Goal: Task Accomplishment & Management: Manage account settings

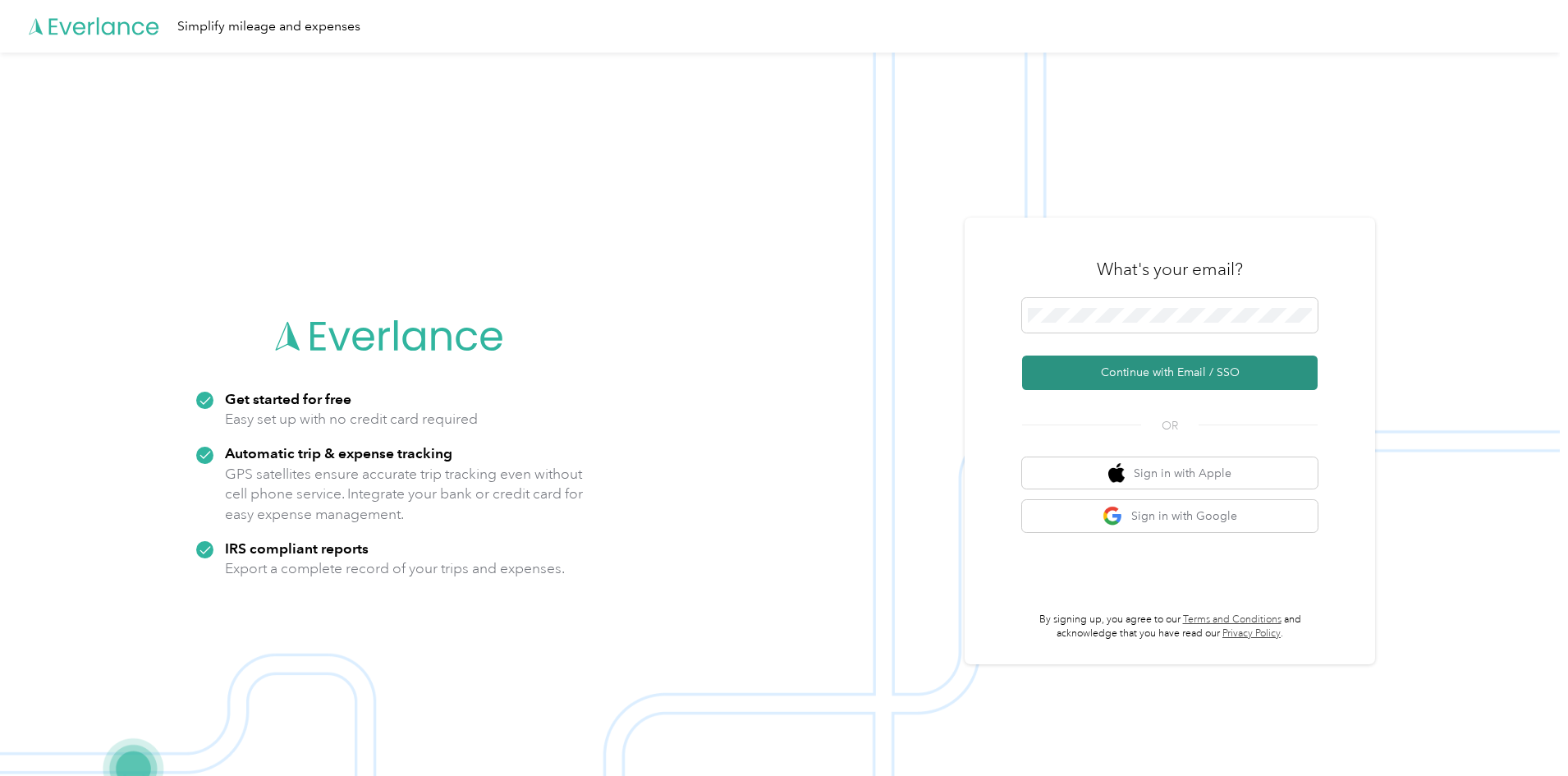
click at [1123, 369] on button "Continue with Email / SSO" at bounding box center [1169, 373] width 295 height 35
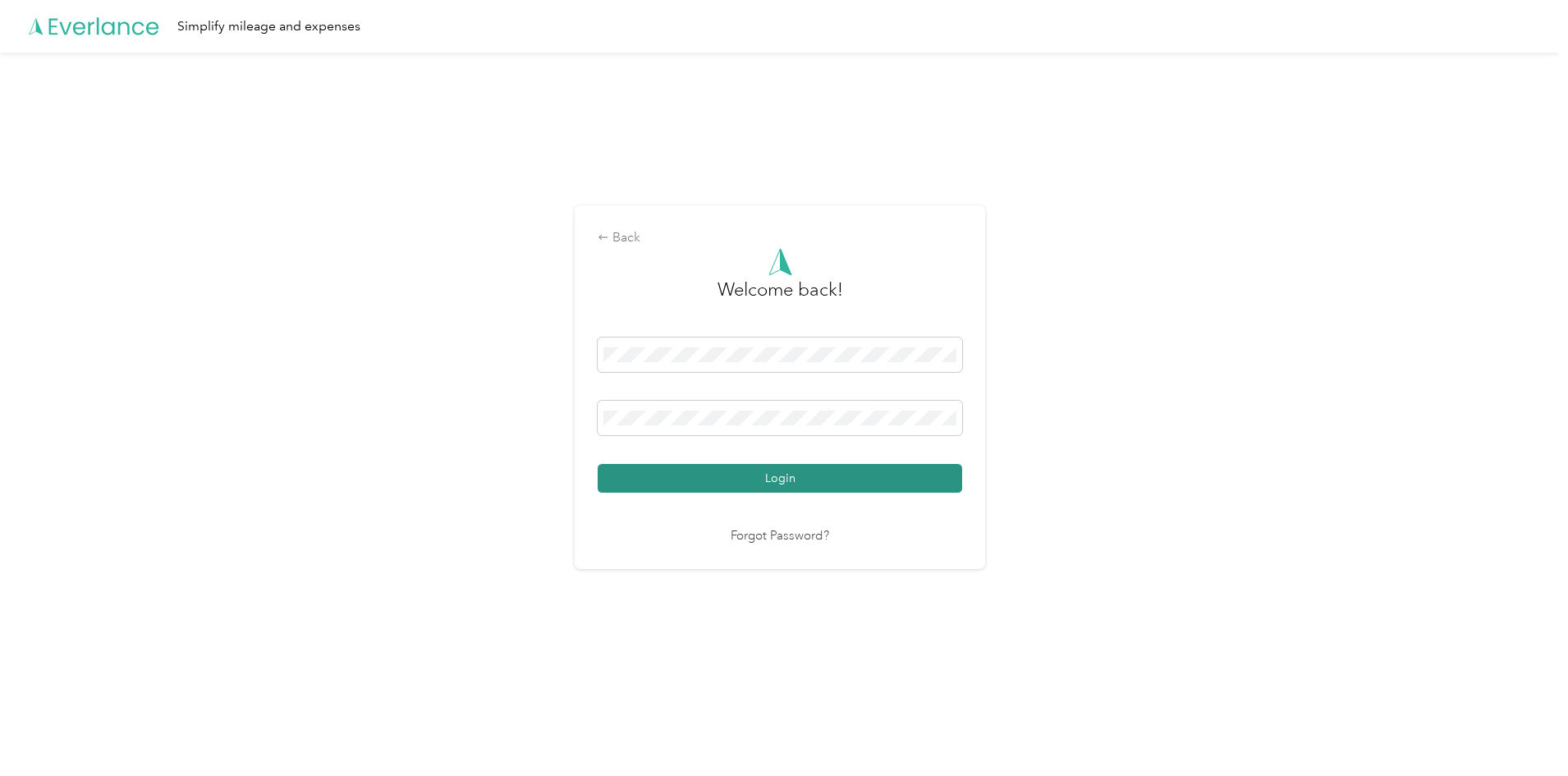
click at [721, 475] on button "Login" at bounding box center [779, 477] width 364 height 28
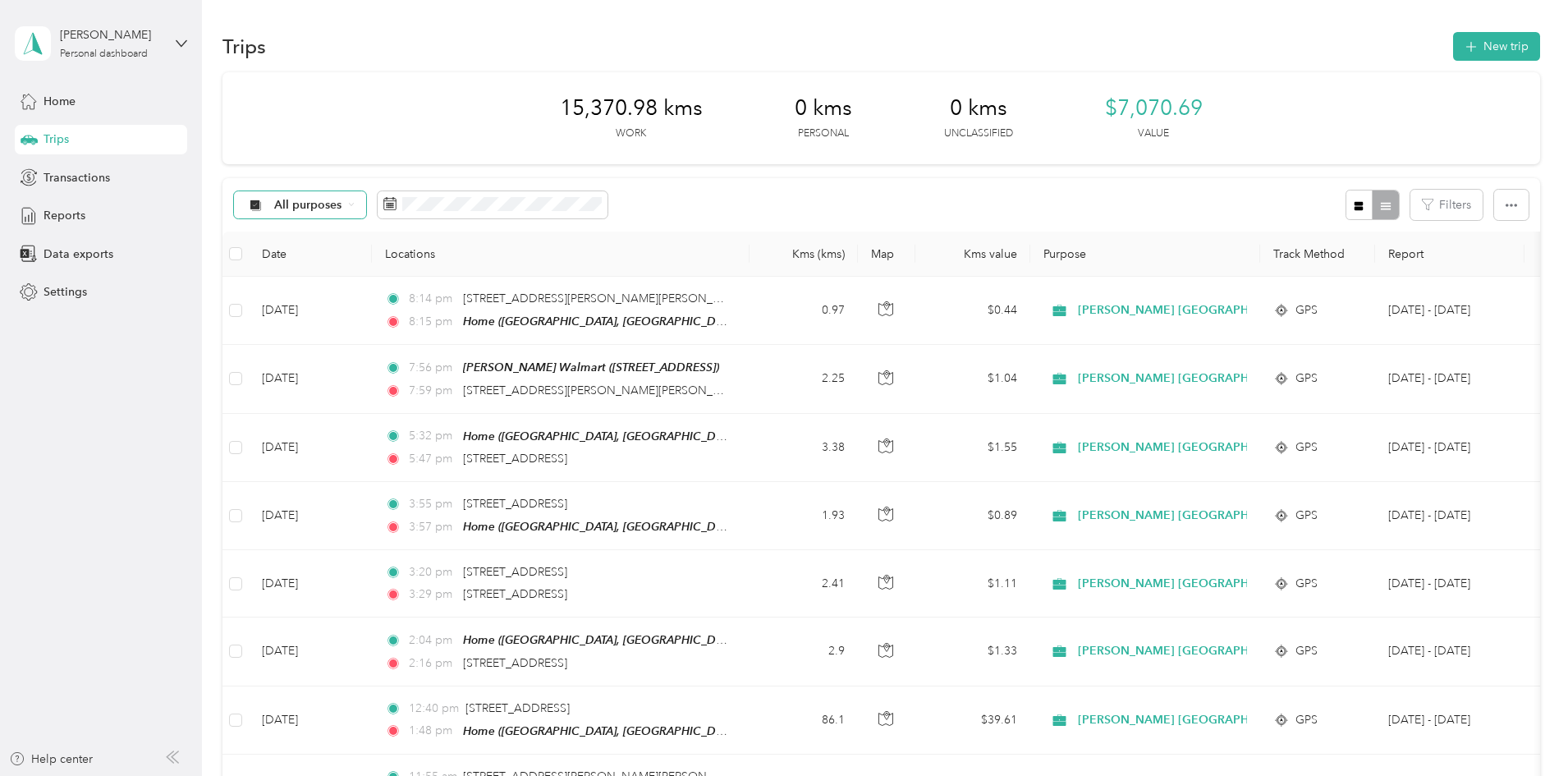
click at [343, 209] on span "All purposes" at bounding box center [308, 205] width 68 height 11
click at [702, 224] on div "All purposes Filters" at bounding box center [881, 205] width 1317 height 54
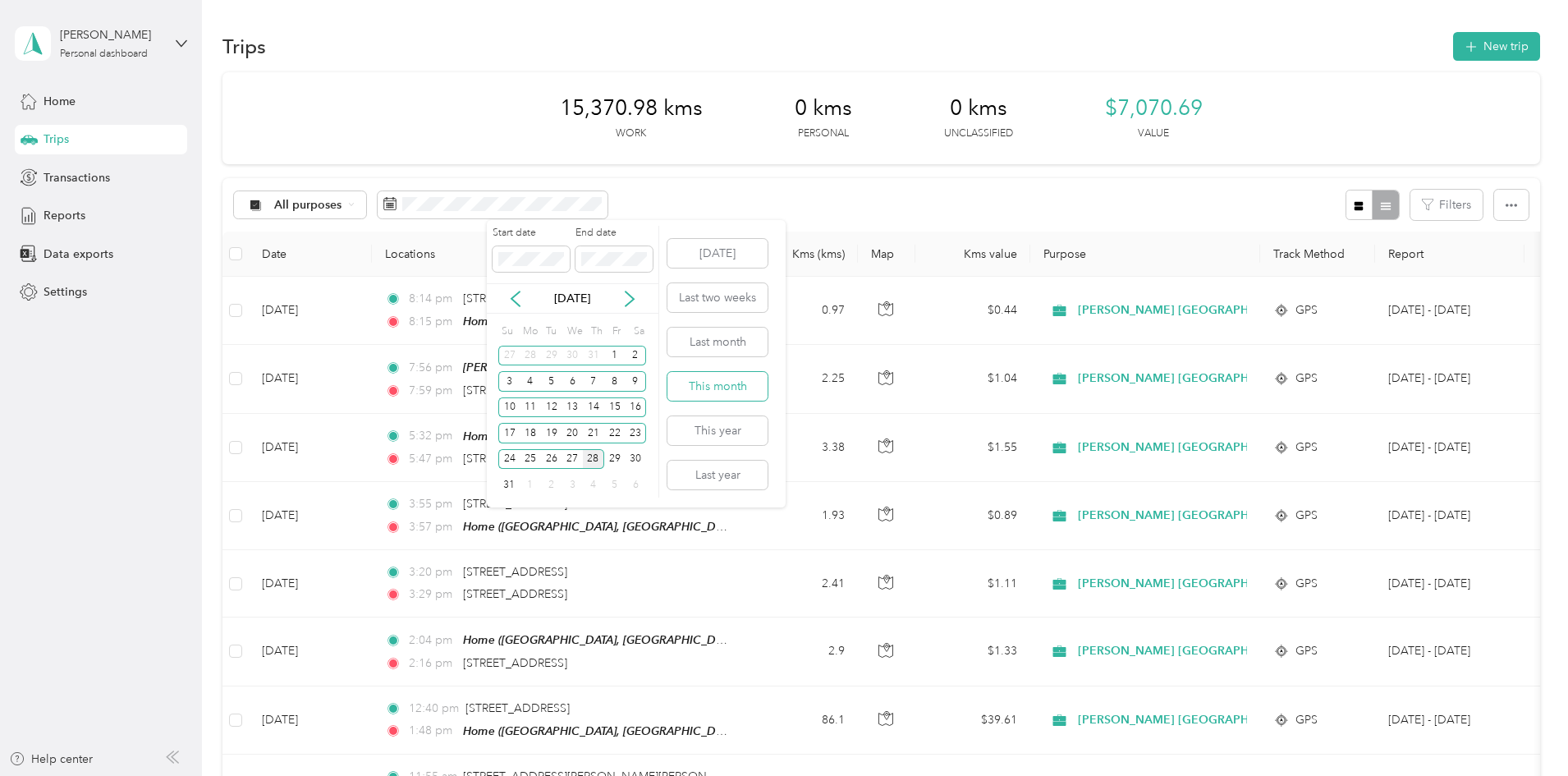
click at [705, 384] on button "This month" at bounding box center [717, 386] width 100 height 28
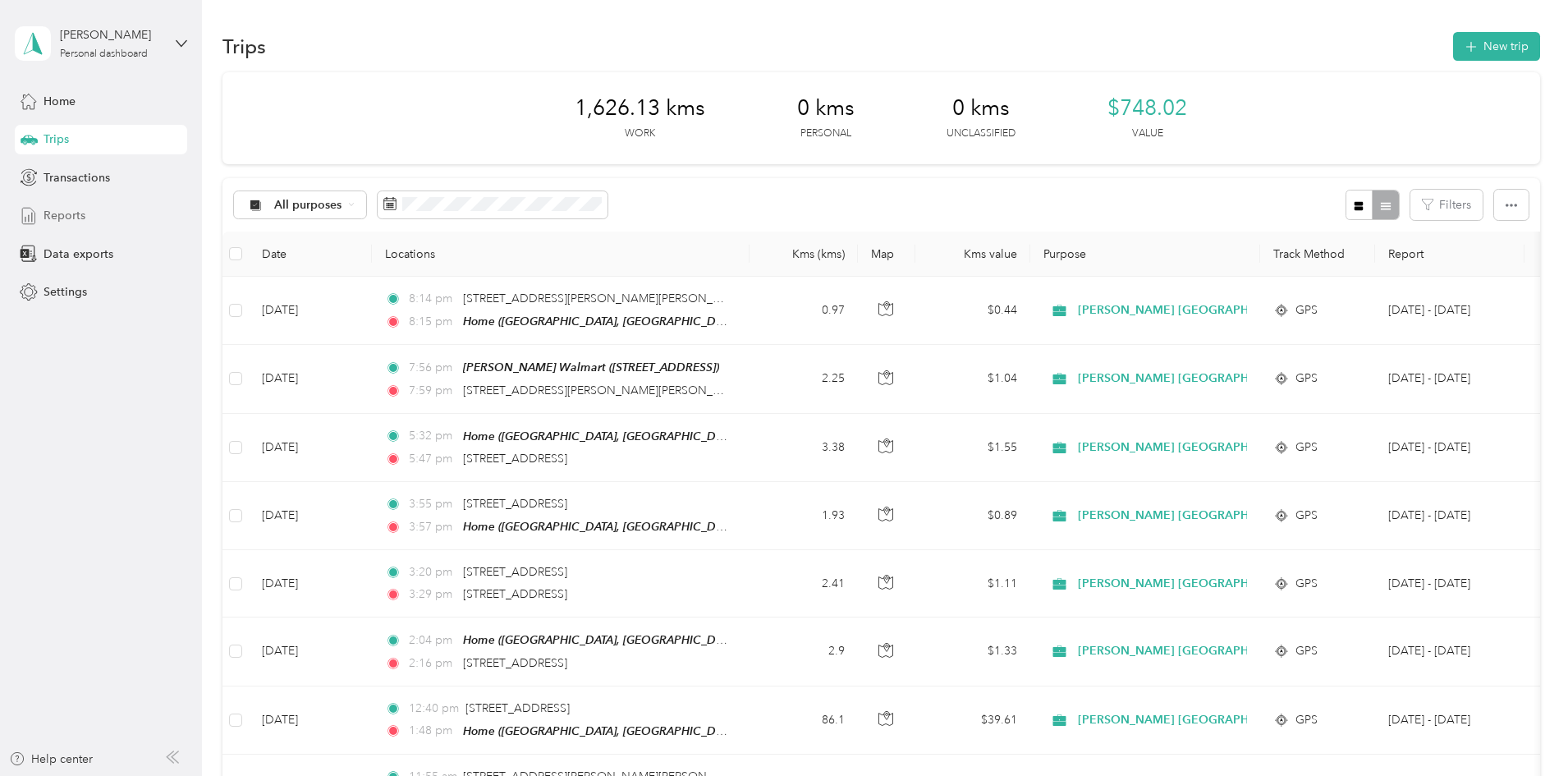
click at [64, 214] on span "Reports" at bounding box center [64, 216] width 42 height 17
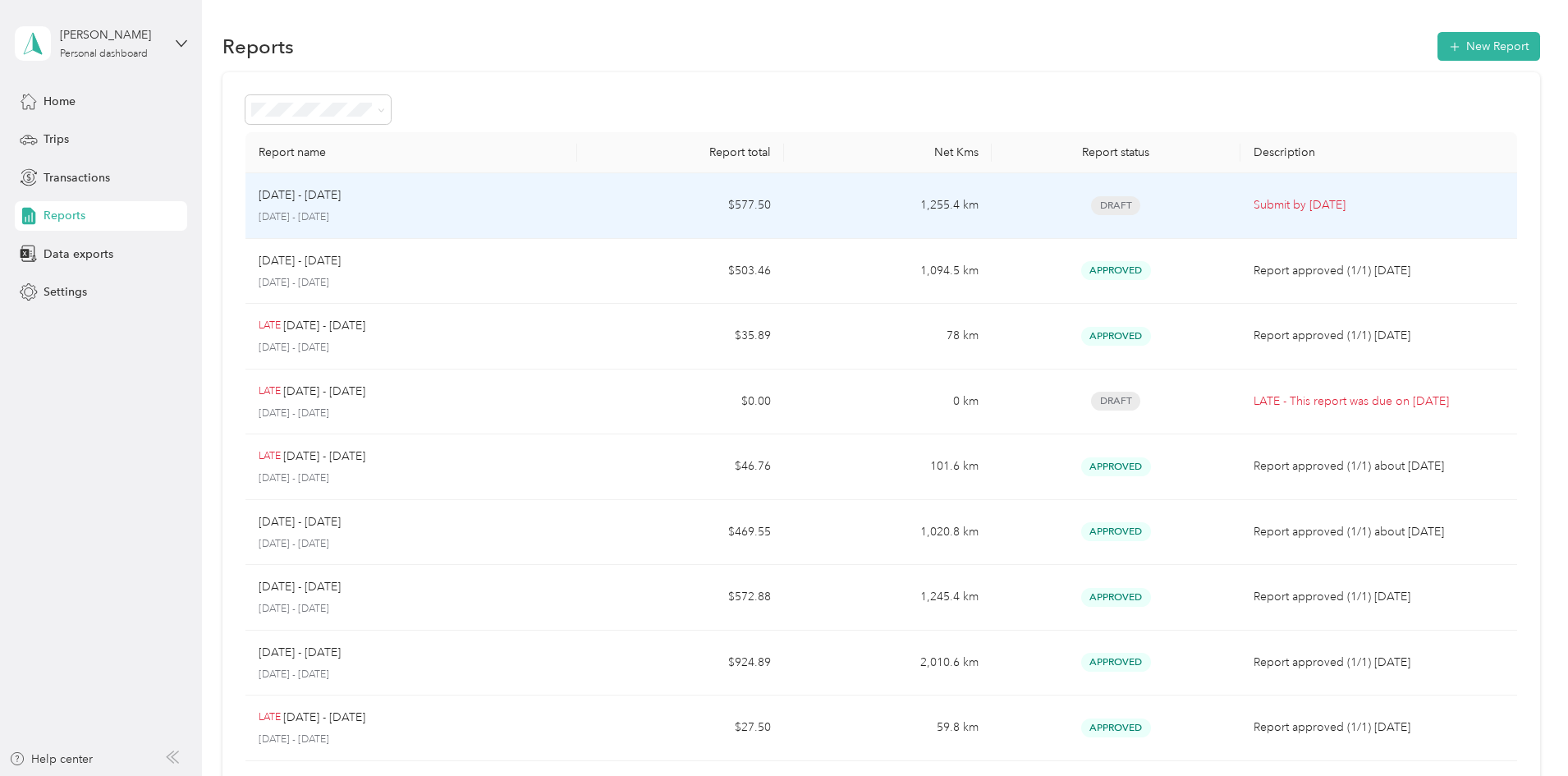
click at [564, 199] on div "[DATE] - [DATE]" at bounding box center [412, 195] width 305 height 18
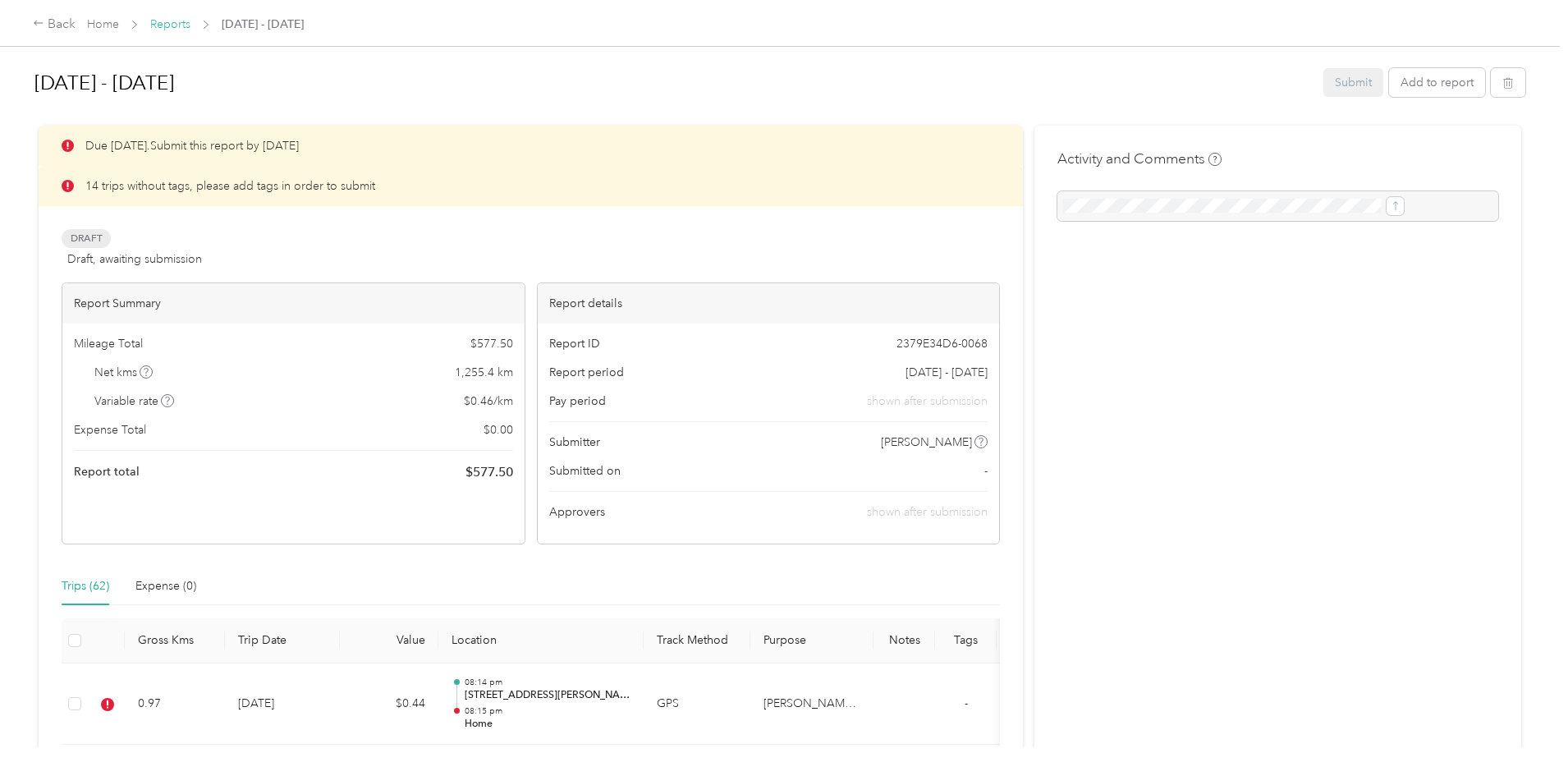
click at [191, 20] on link "Reports" at bounding box center [170, 24] width 41 height 14
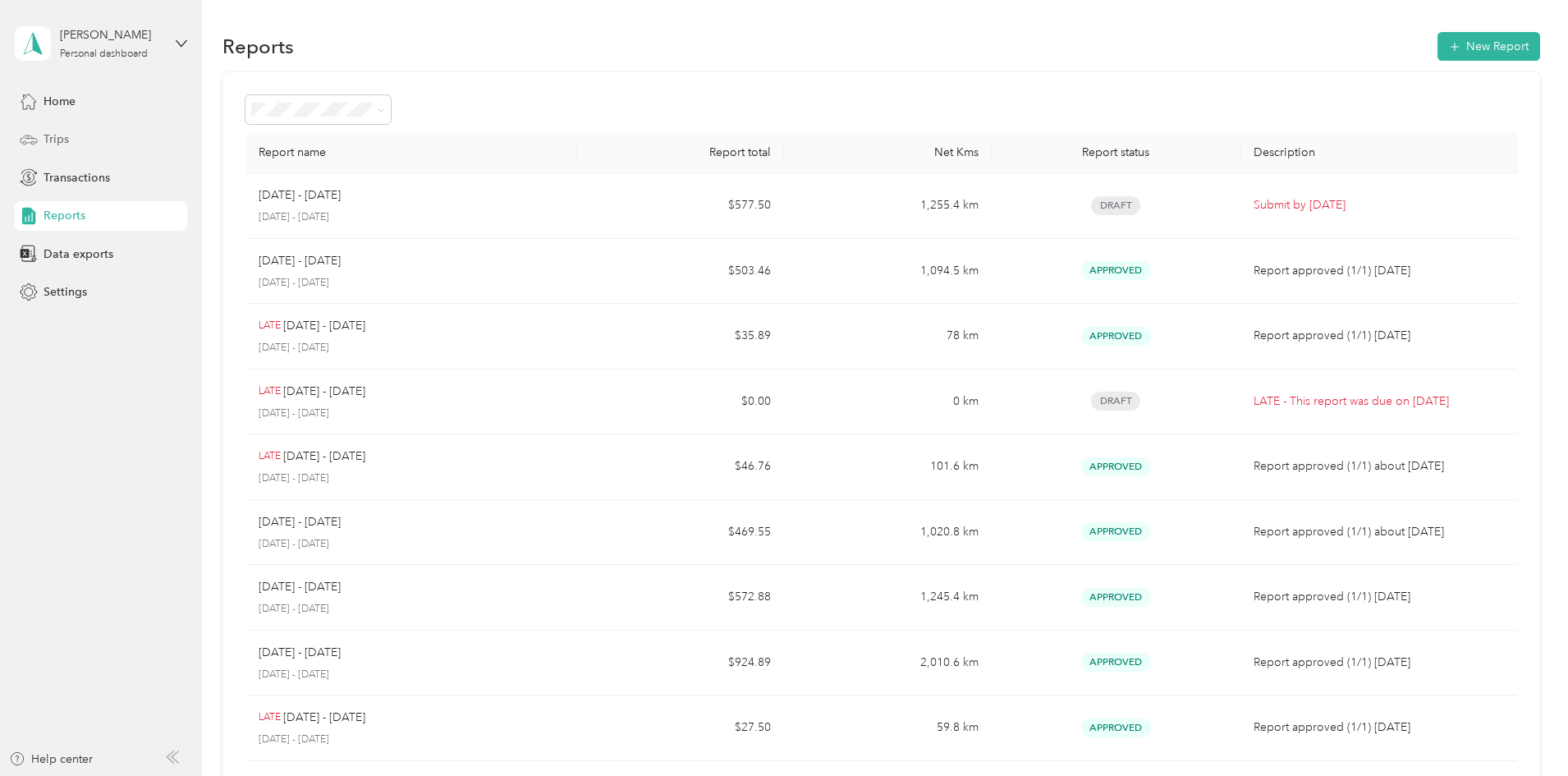
click at [53, 129] on div "Trips" at bounding box center [101, 140] width 173 height 29
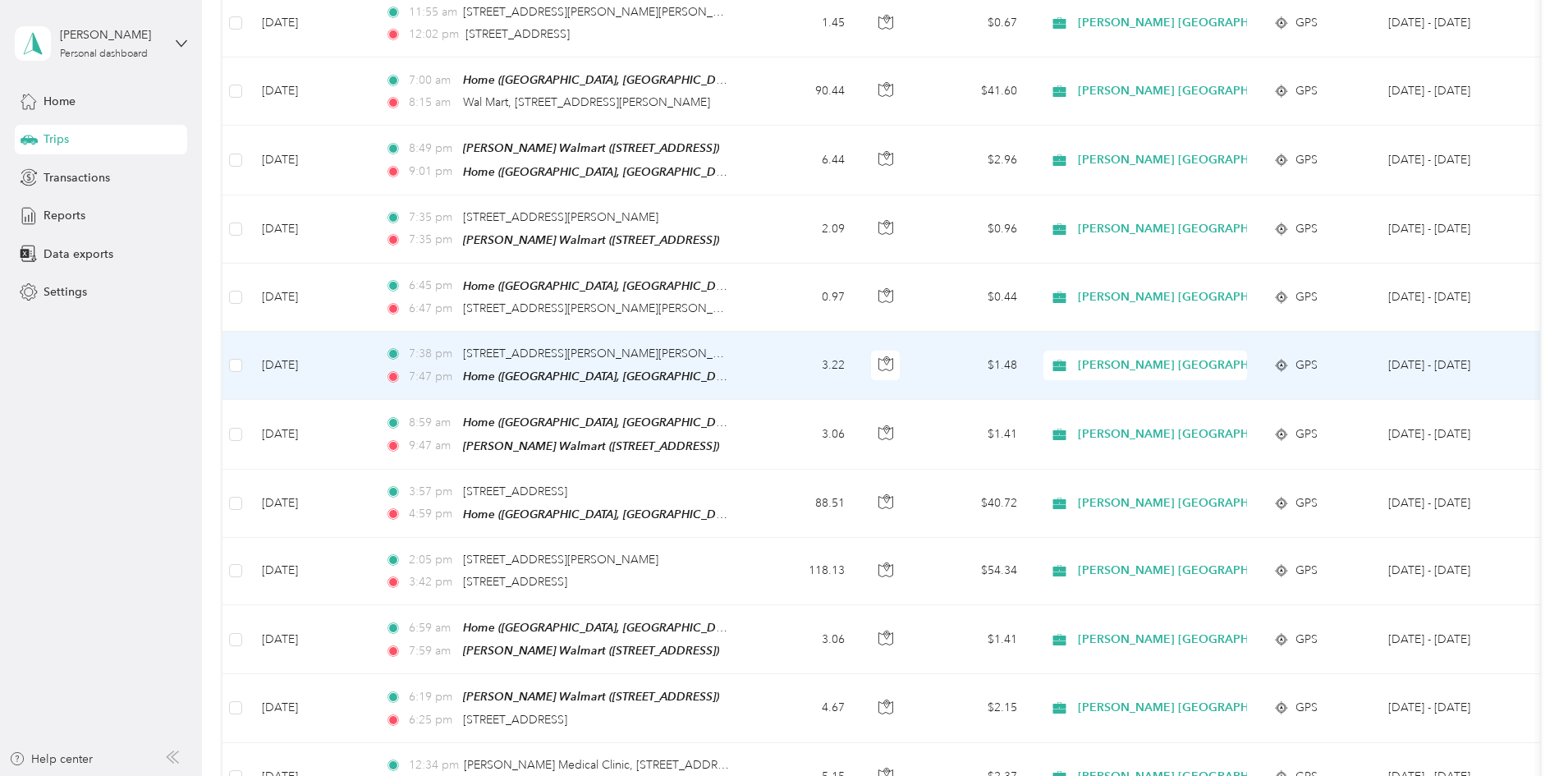
scroll to position [903, 0]
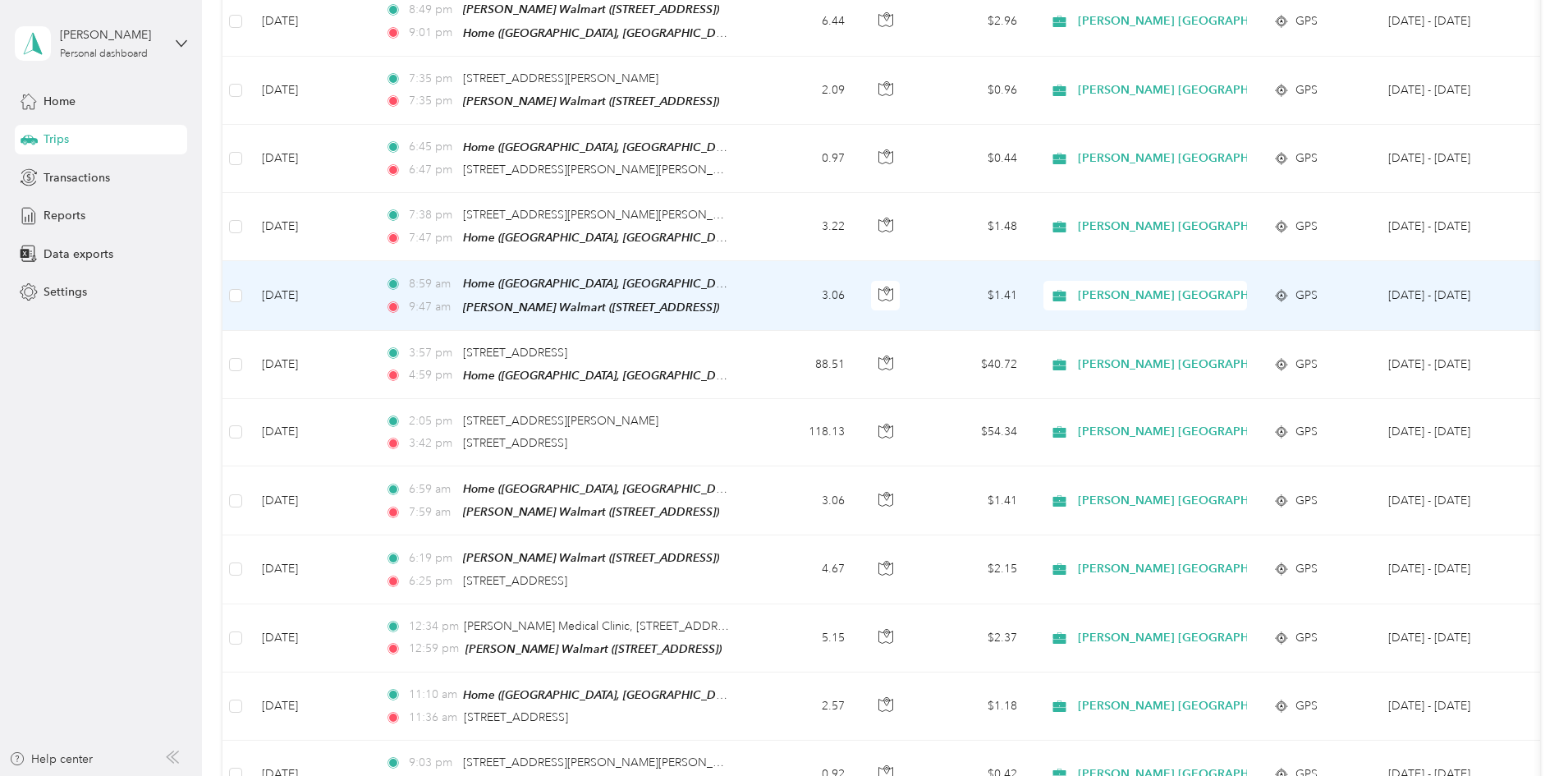
click at [372, 280] on td "[DATE]" at bounding box center [310, 295] width 123 height 69
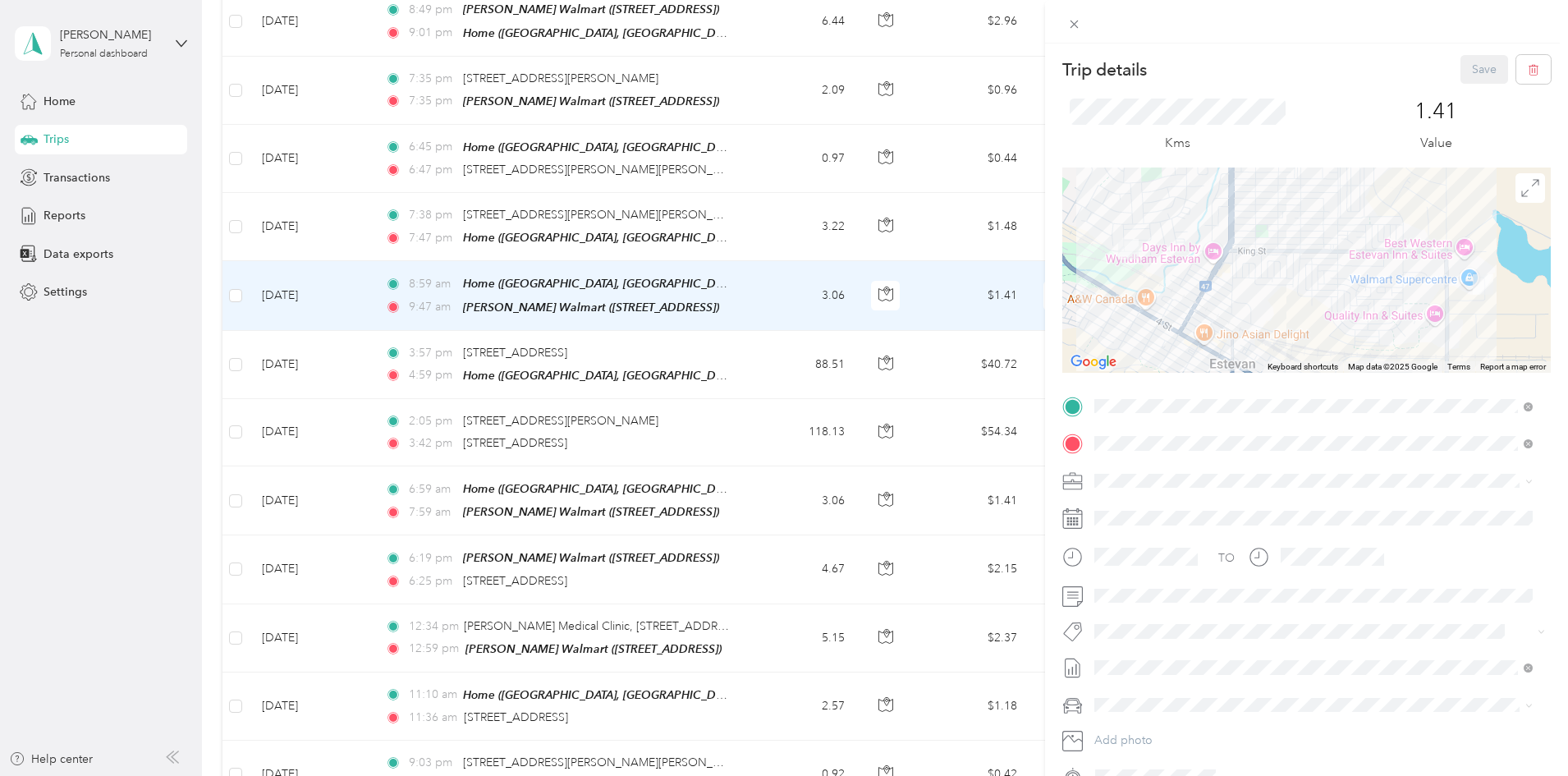
click at [1129, 663] on li "Syndicated Retail Cost Capture" at bounding box center [1313, 652] width 450 height 32
click at [1465, 65] on button "Save" at bounding box center [1483, 69] width 47 height 28
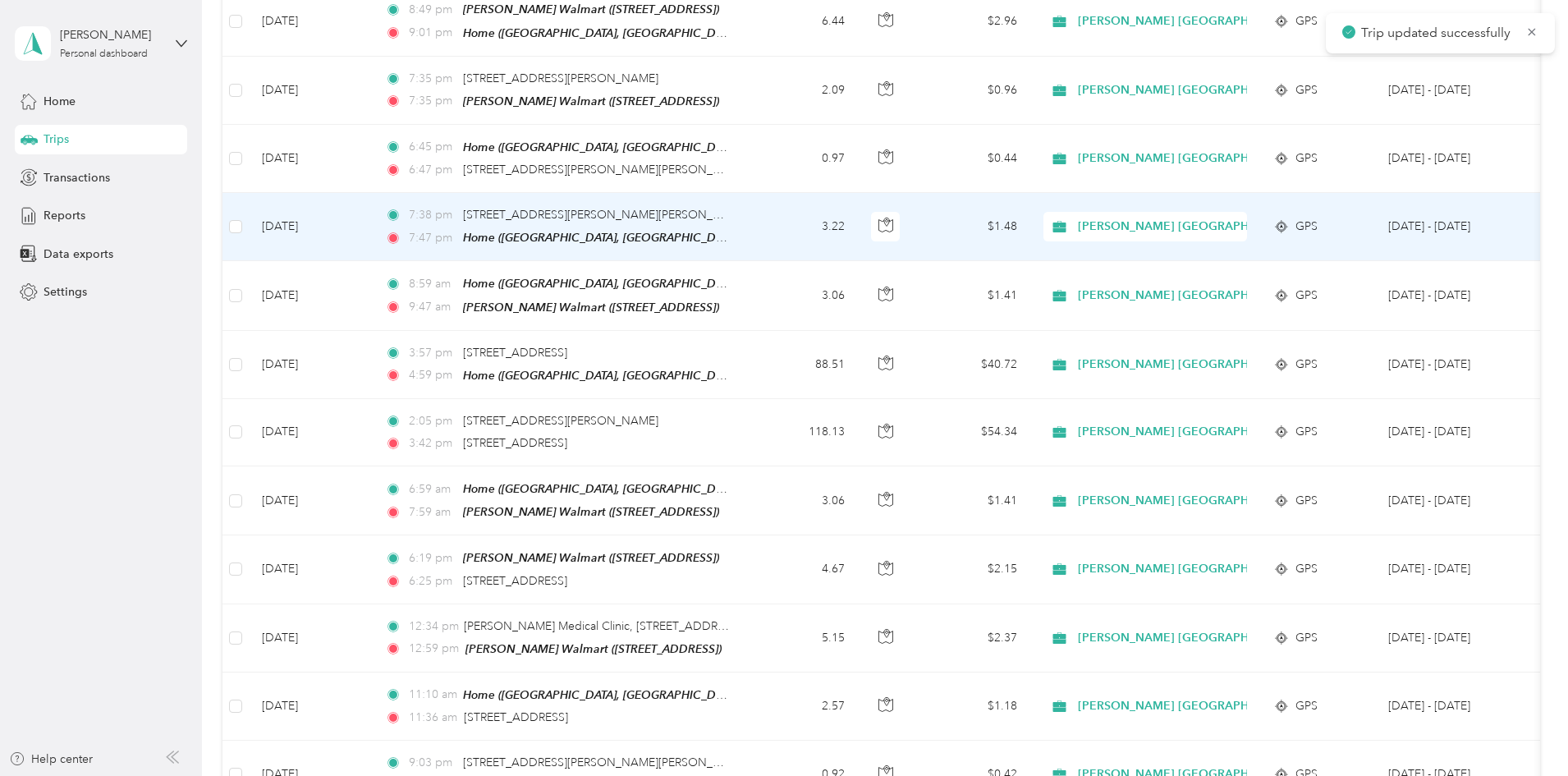
click at [372, 223] on td "[DATE]" at bounding box center [310, 227] width 123 height 68
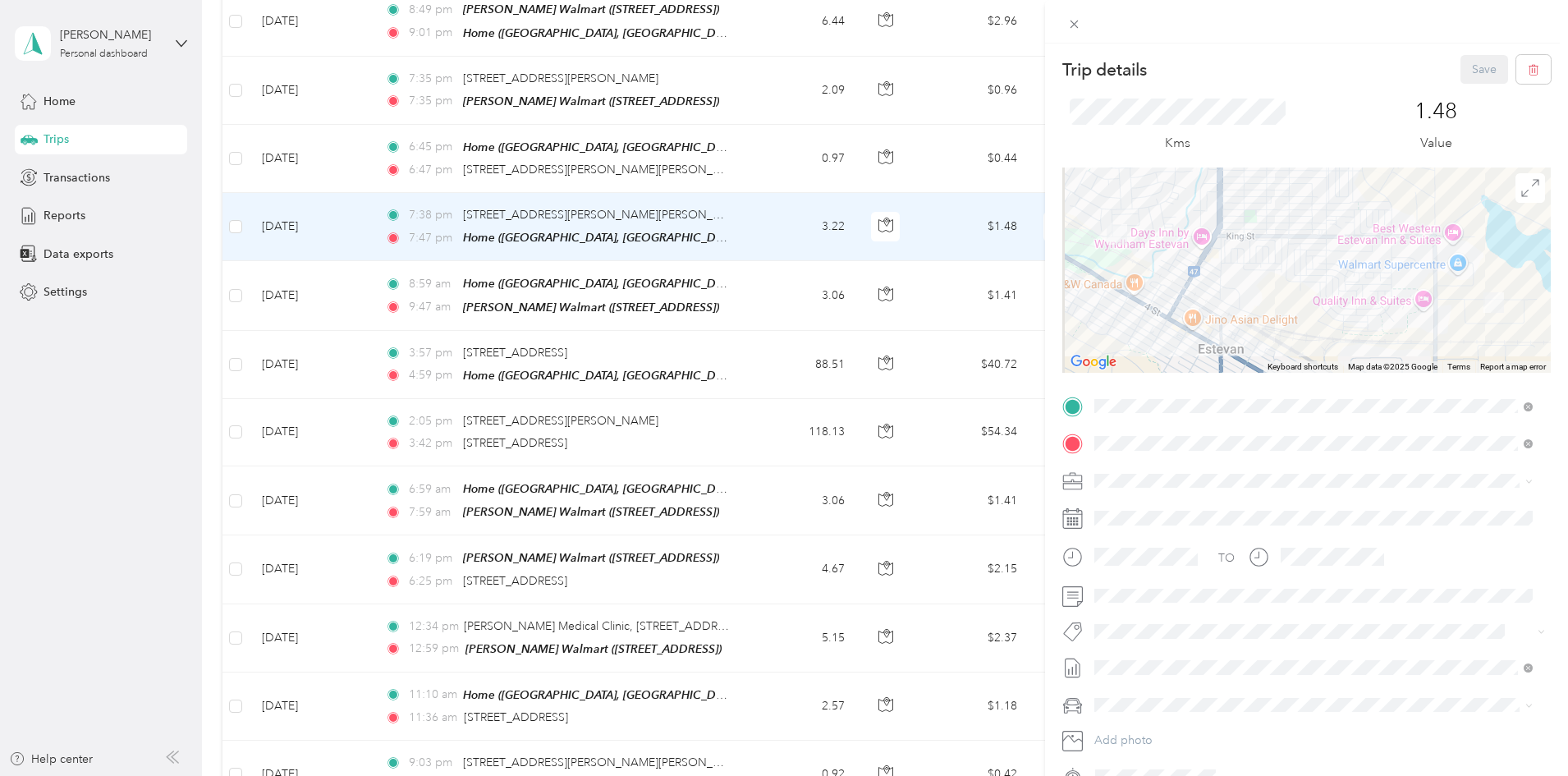
click at [1142, 659] on span "Syndicated Retail Cost Capture" at bounding box center [1182, 654] width 142 height 15
click at [1466, 71] on button "Save" at bounding box center [1483, 69] width 47 height 28
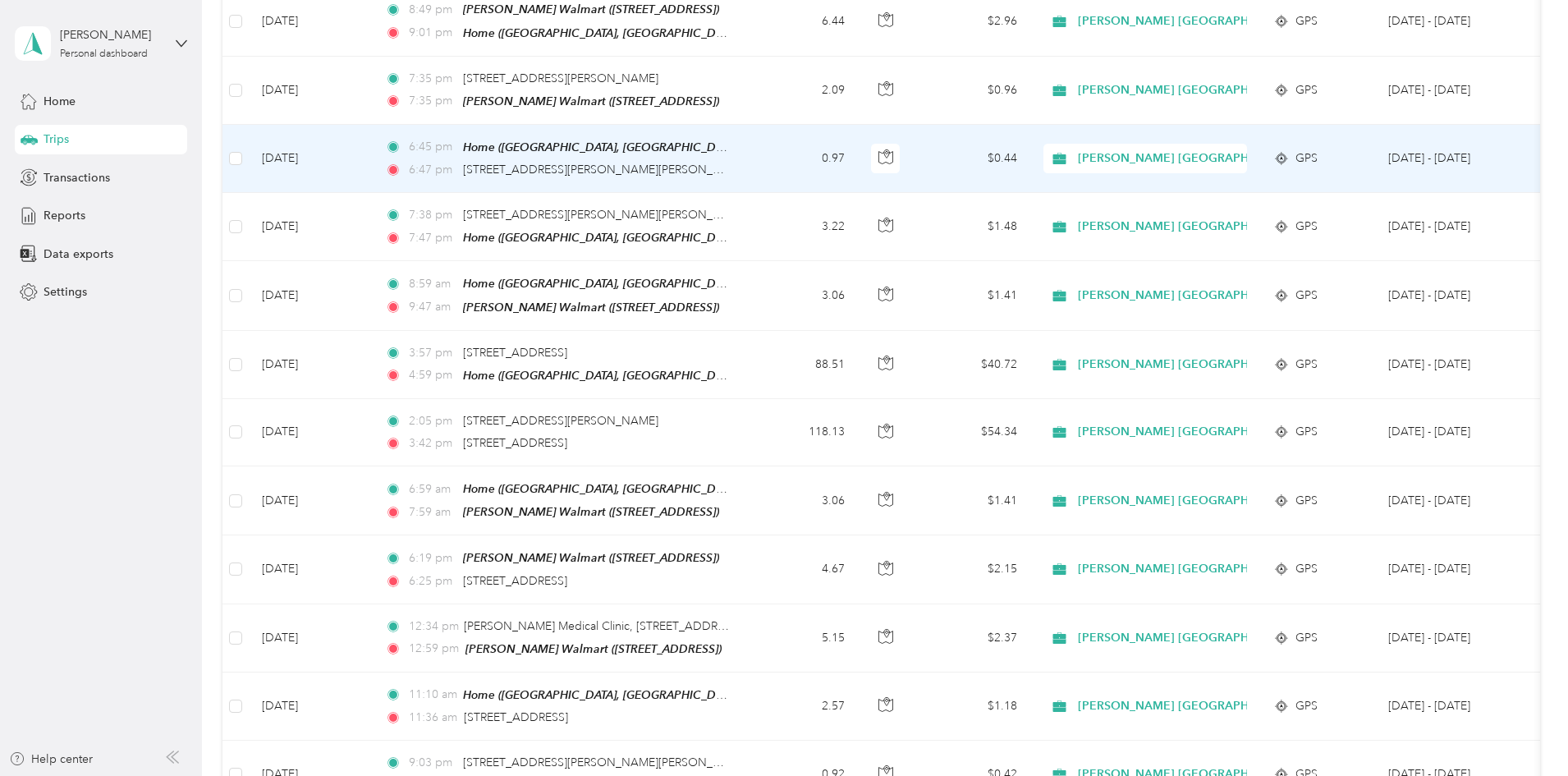
scroll to position [602, 0]
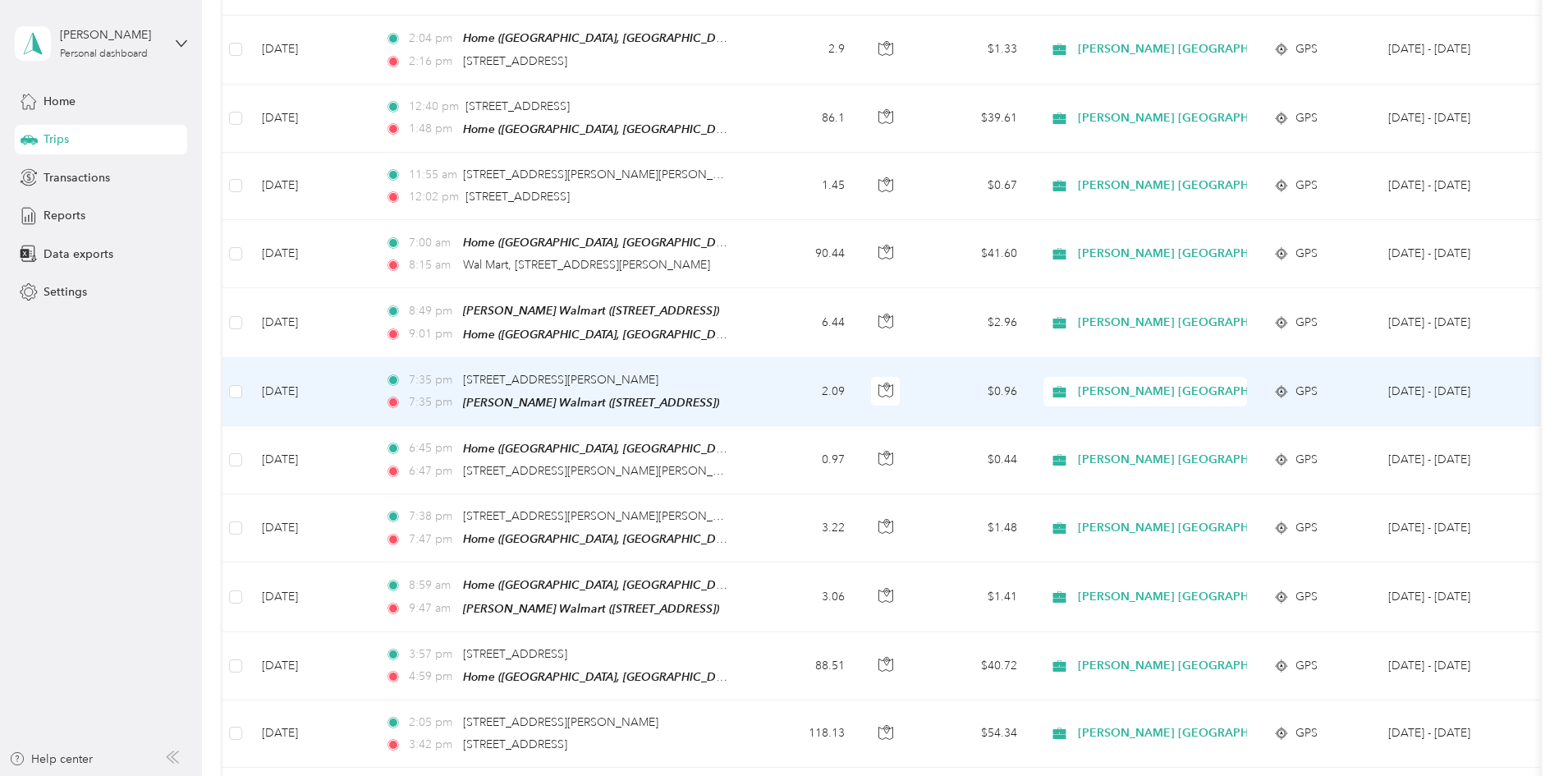
click at [372, 377] on td "[DATE]" at bounding box center [310, 392] width 123 height 68
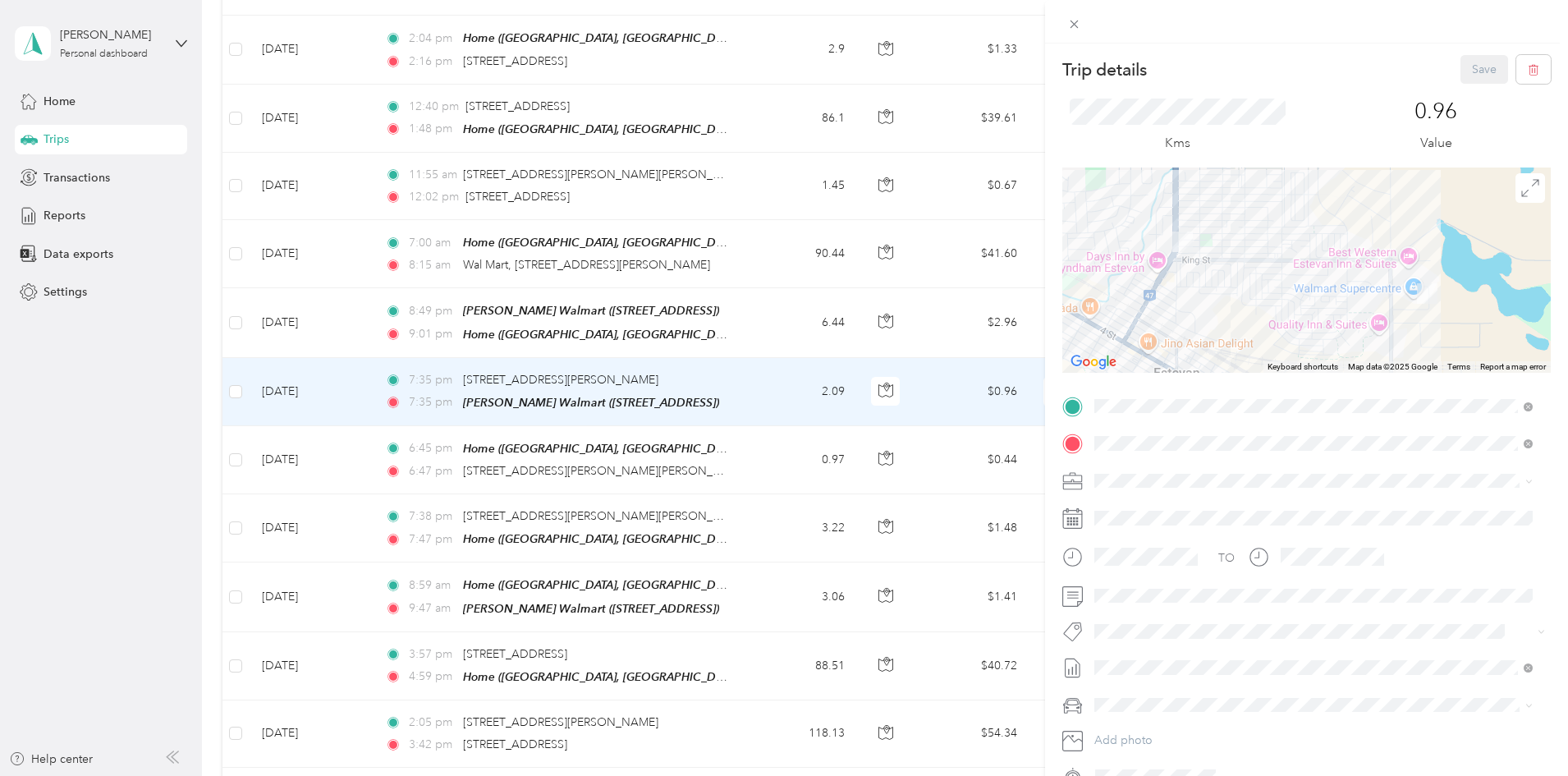
click at [1137, 477] on div "[STREET_ADDRESS]" at bounding box center [1177, 476] width 104 height 35
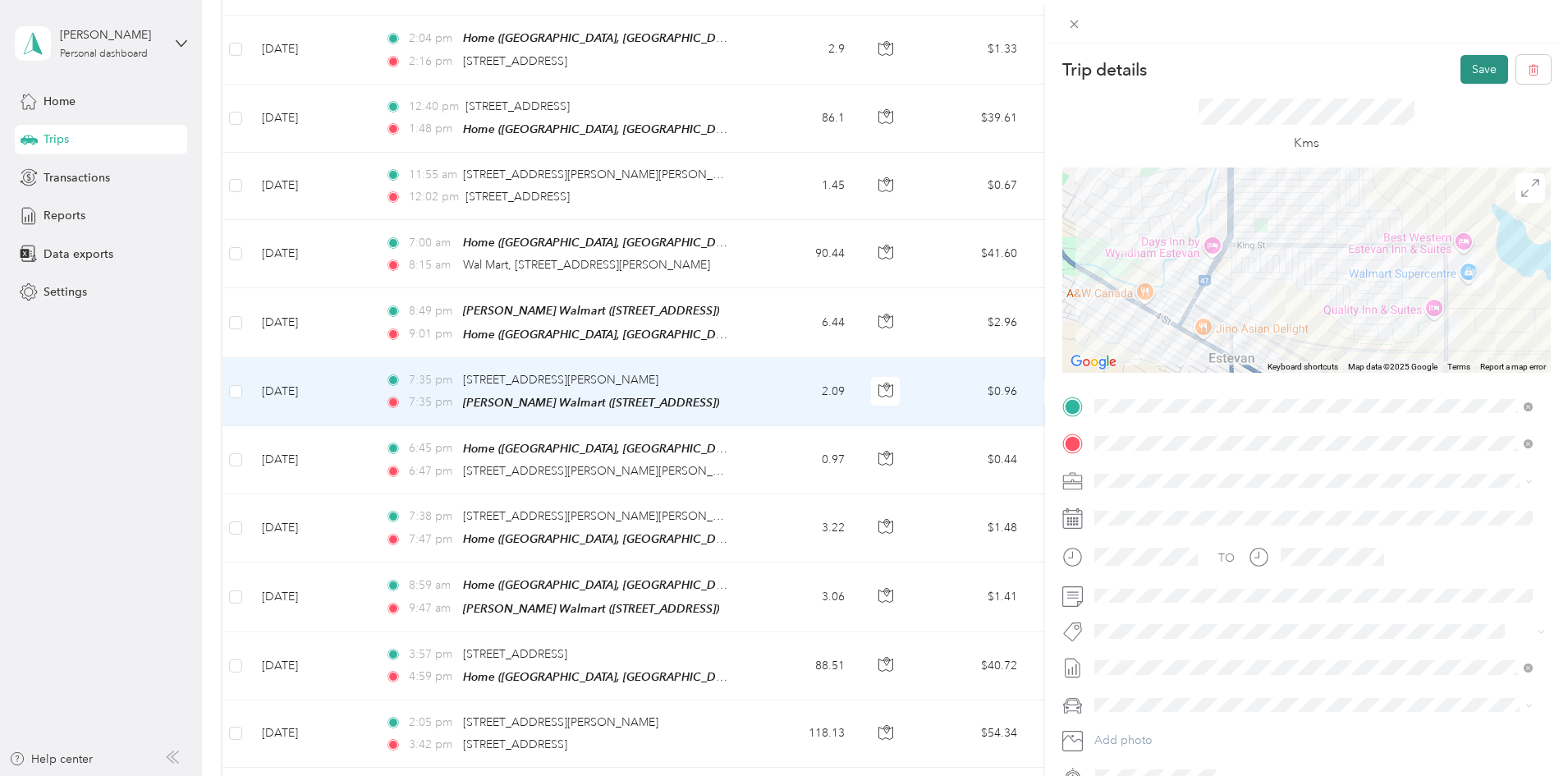
click at [1473, 71] on button "Save" at bounding box center [1483, 69] width 47 height 28
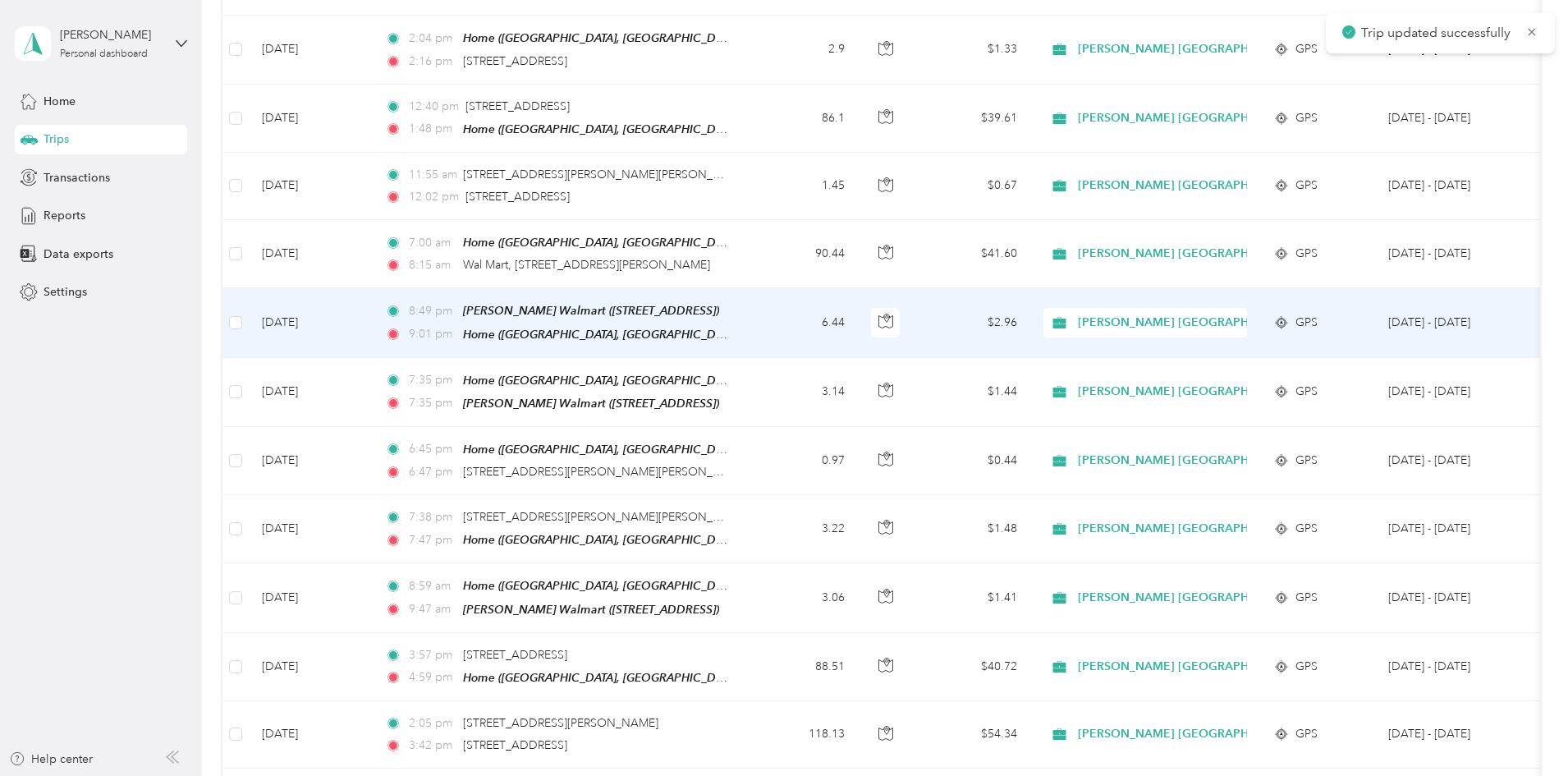
click at [372, 307] on td "[DATE]" at bounding box center [310, 323] width 123 height 69
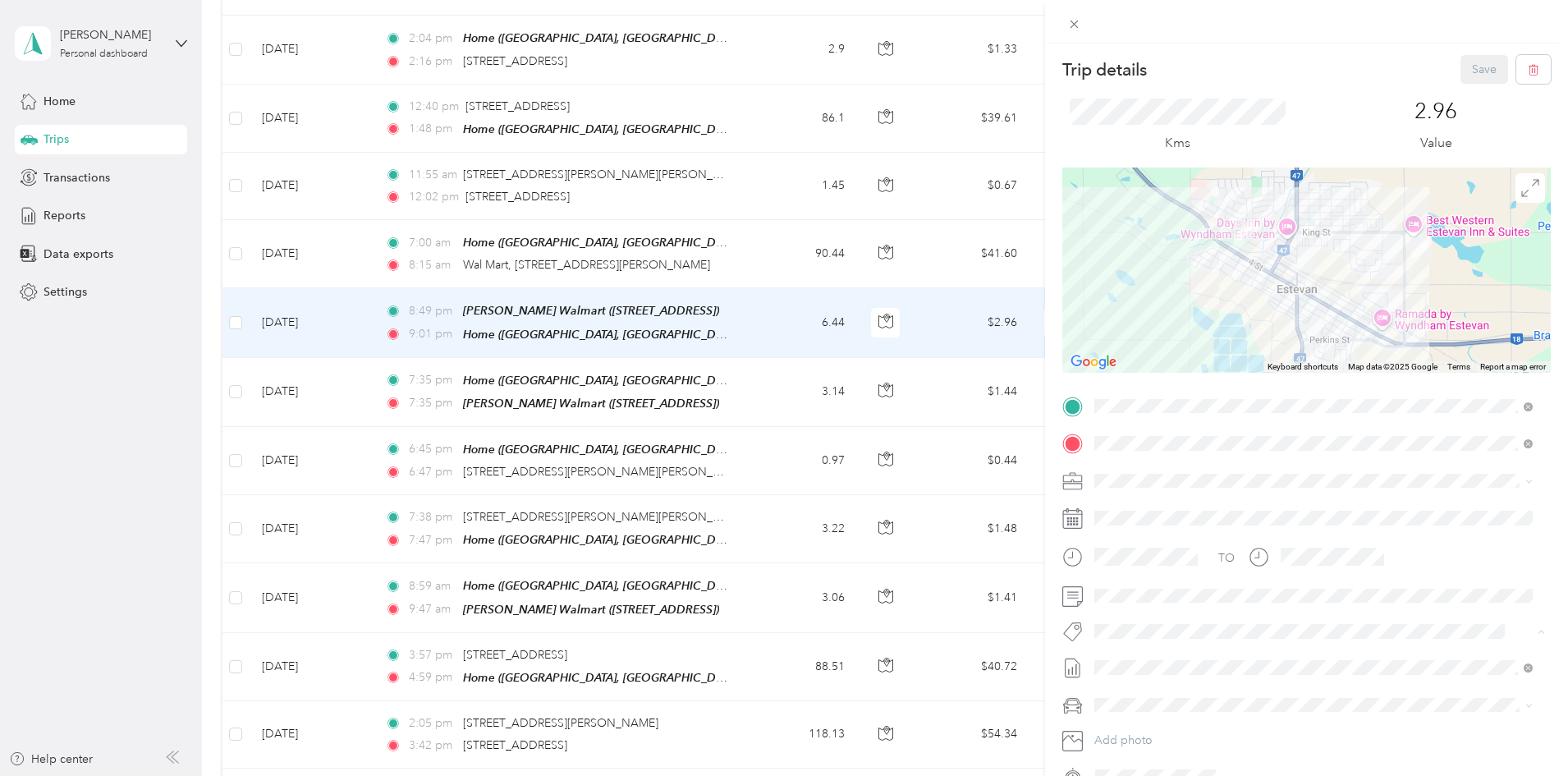
click at [1145, 660] on span "Syndicated Retail Cost Capture" at bounding box center [1182, 660] width 142 height 15
click at [1468, 75] on button "Save" at bounding box center [1483, 69] width 47 height 28
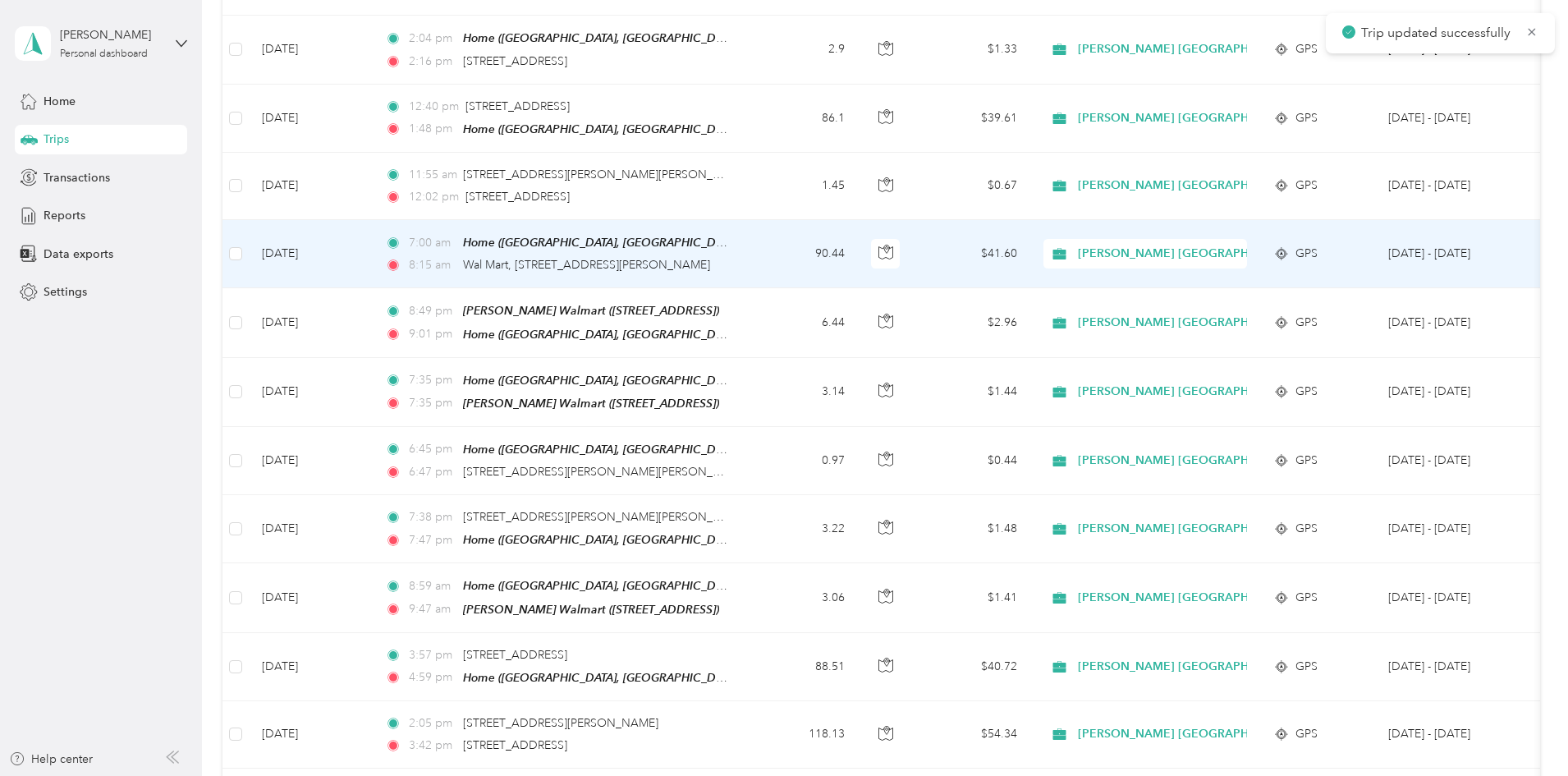
click at [372, 247] on td "[DATE]" at bounding box center [310, 254] width 123 height 68
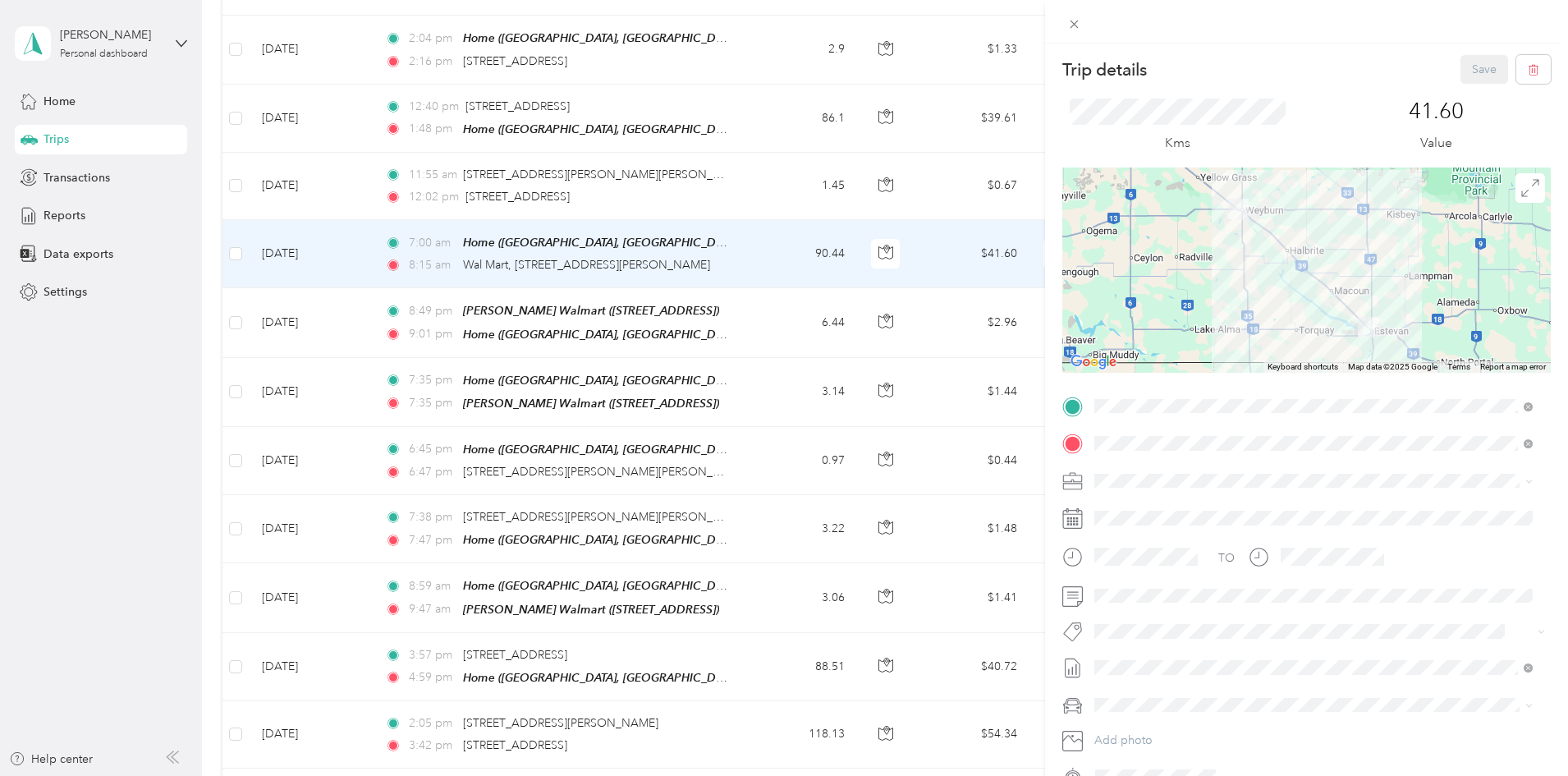
click at [1153, 662] on button "Syndicated Retail Cost Capture" at bounding box center [1182, 656] width 166 height 21
click at [1471, 61] on button "Save" at bounding box center [1483, 69] width 47 height 28
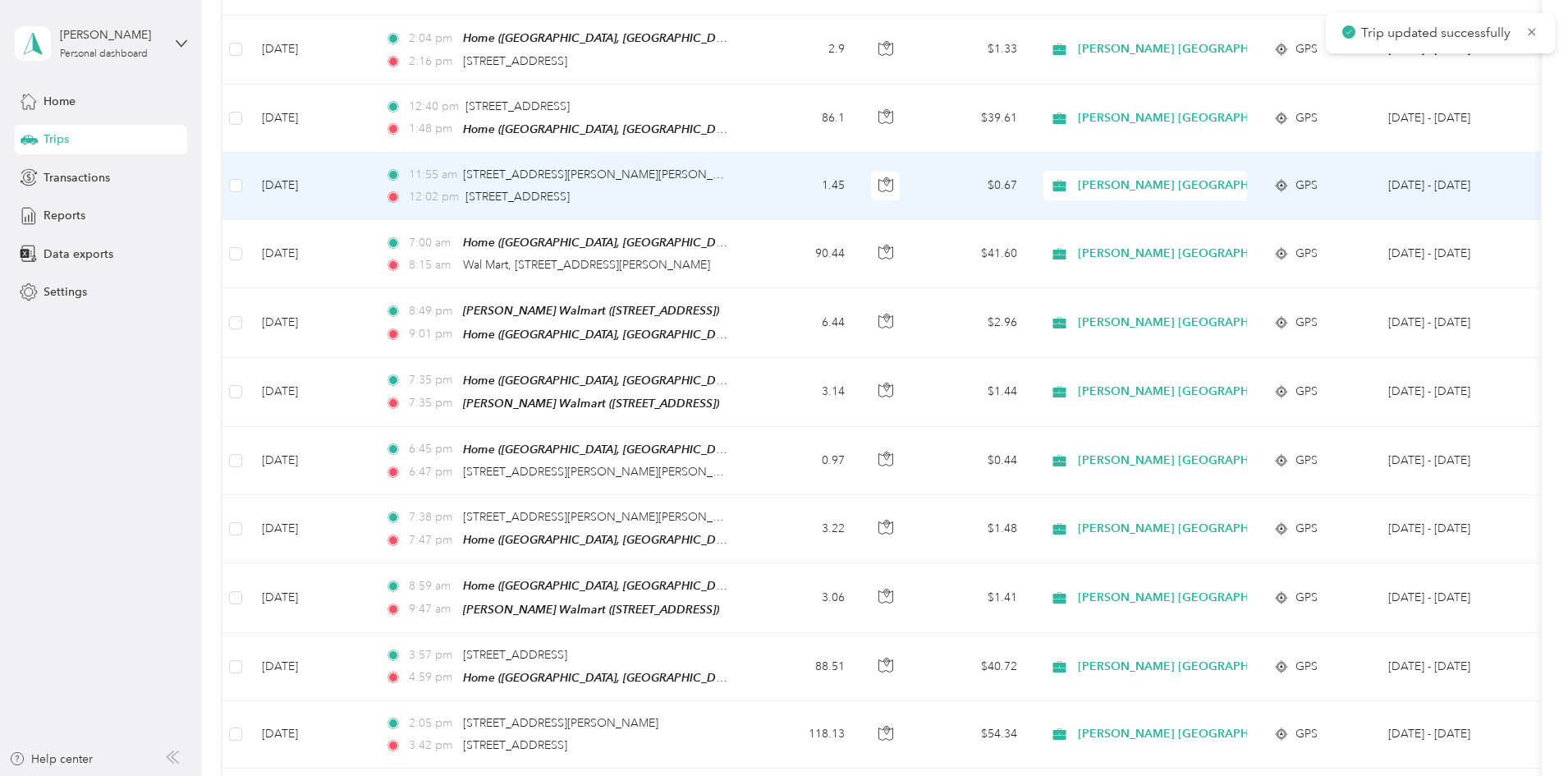
click at [372, 180] on td "[DATE]" at bounding box center [310, 186] width 123 height 67
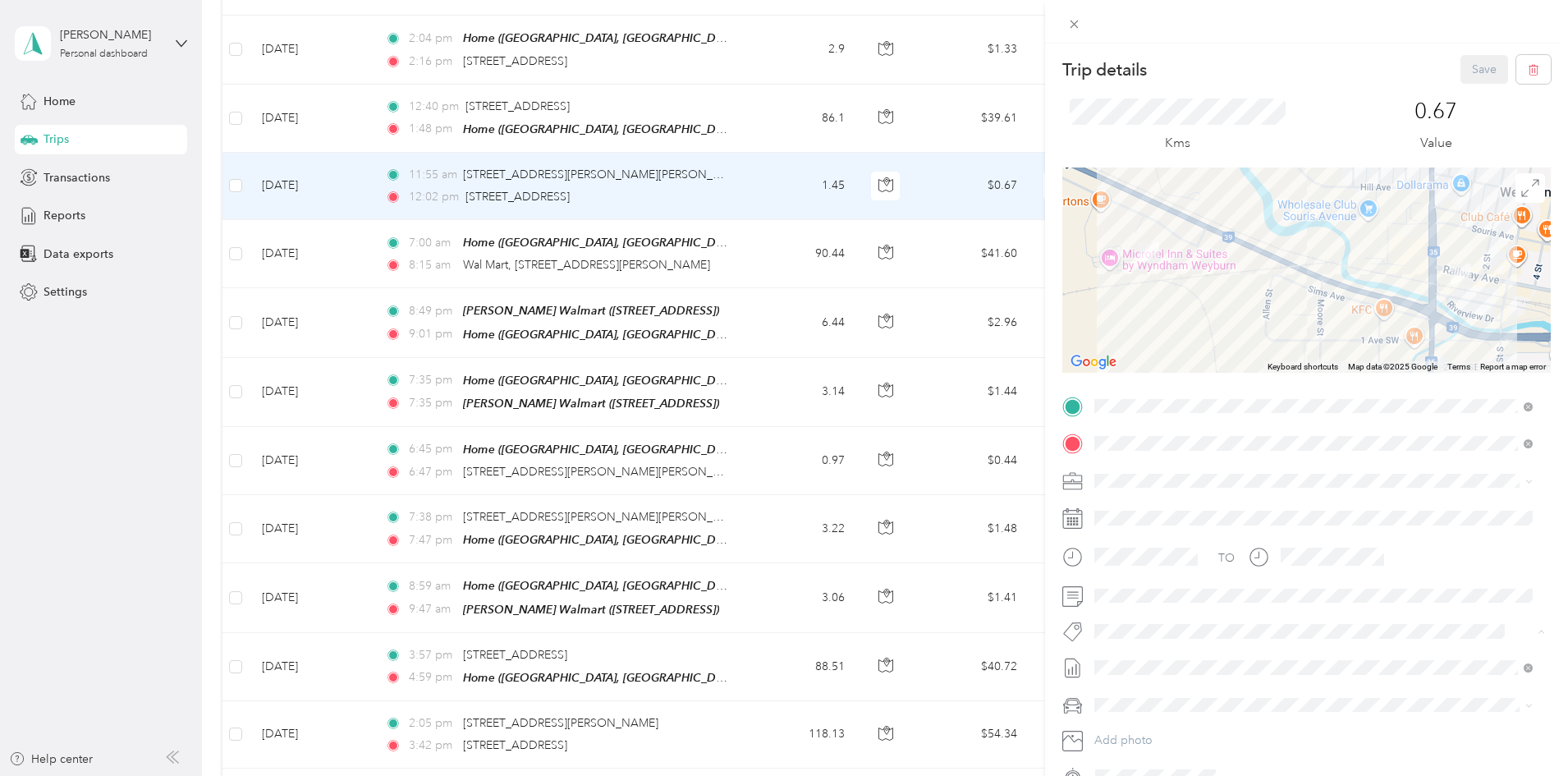
click at [1191, 687] on span "Wt - Meta Project Cost Capture" at bounding box center [1182, 691] width 142 height 15
click at [1464, 66] on button "Save" at bounding box center [1483, 69] width 47 height 28
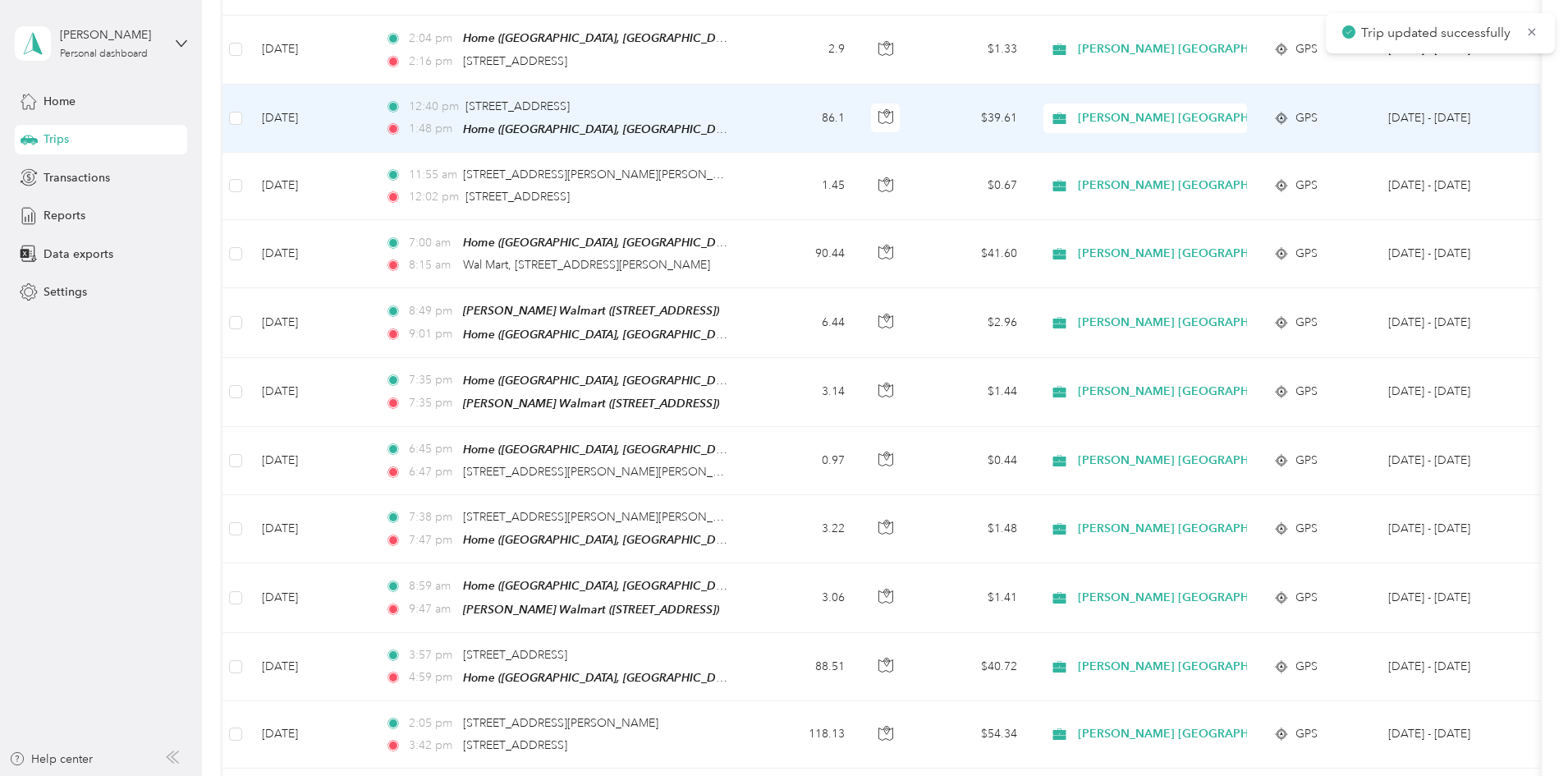
click at [858, 114] on td "86.1" at bounding box center [803, 118] width 109 height 68
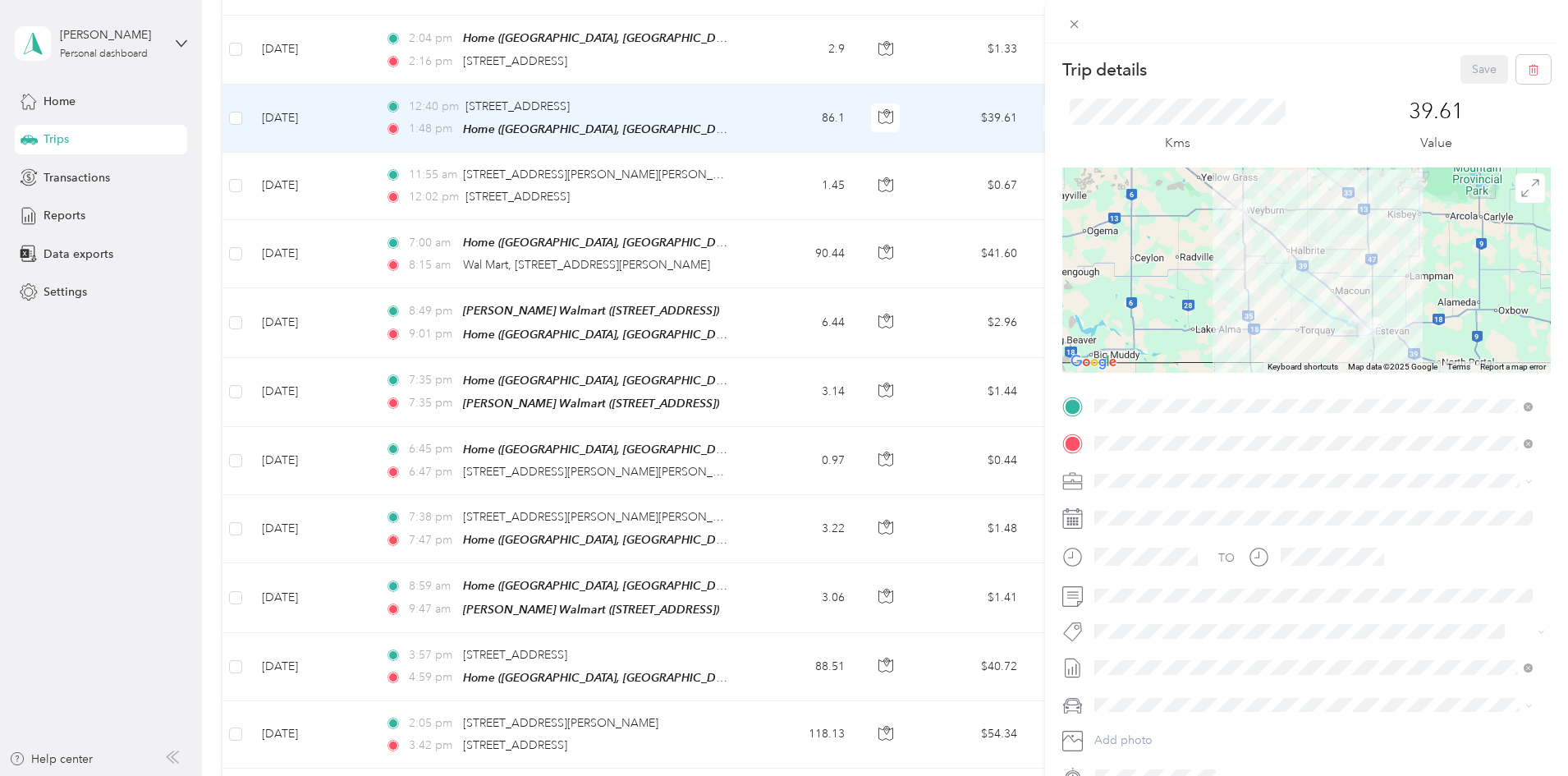
click at [1153, 691] on span "Wt - Meta Project Cost Capture" at bounding box center [1182, 690] width 142 height 15
click at [1468, 61] on button "Save" at bounding box center [1483, 69] width 47 height 28
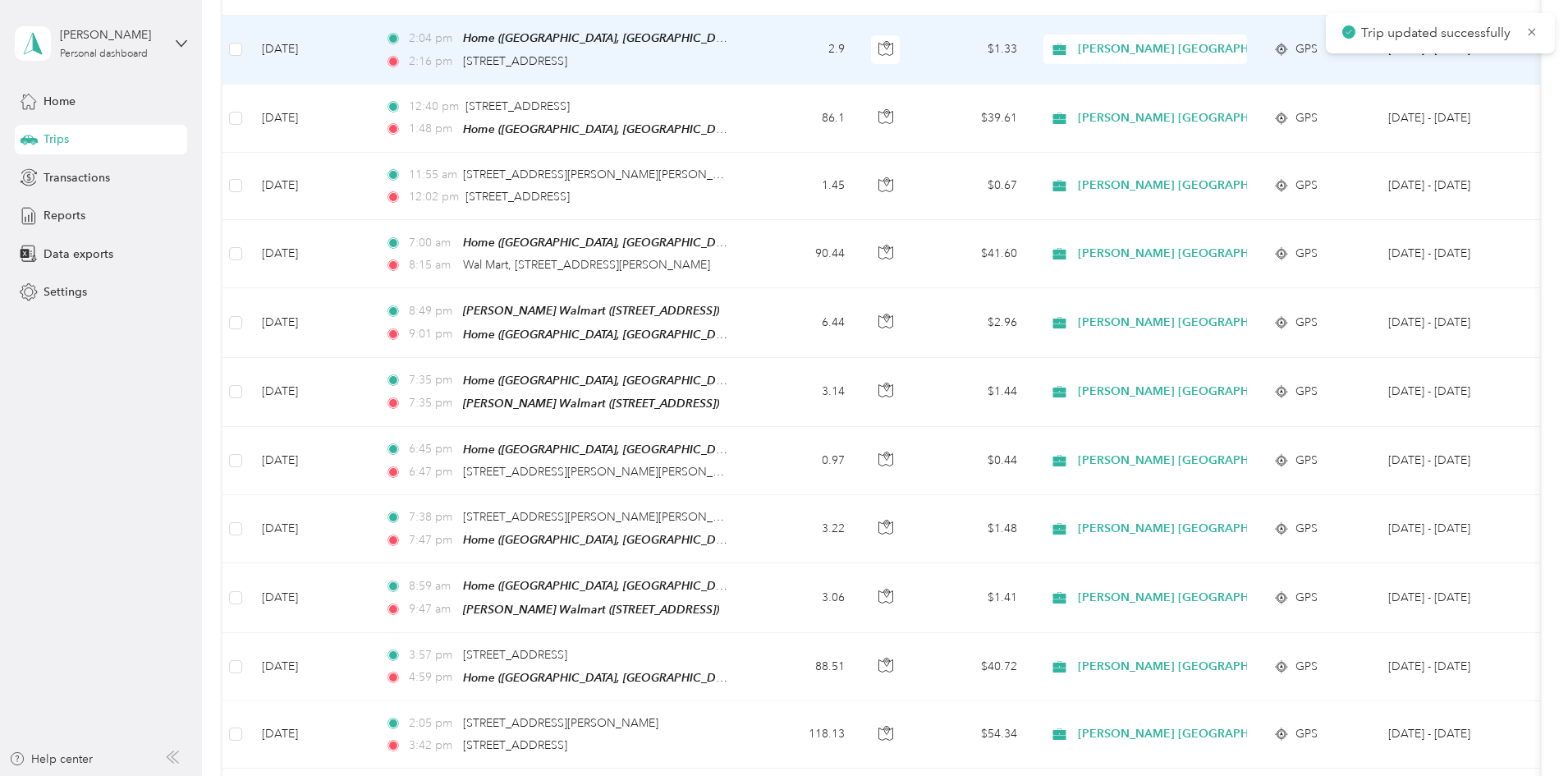
click at [749, 48] on td "2:04 pm Home ([GEOGRAPHIC_DATA][PERSON_NAME], [GEOGRAPHIC_DATA]) 2:16 pm [STREE…" at bounding box center [560, 49] width 377 height 68
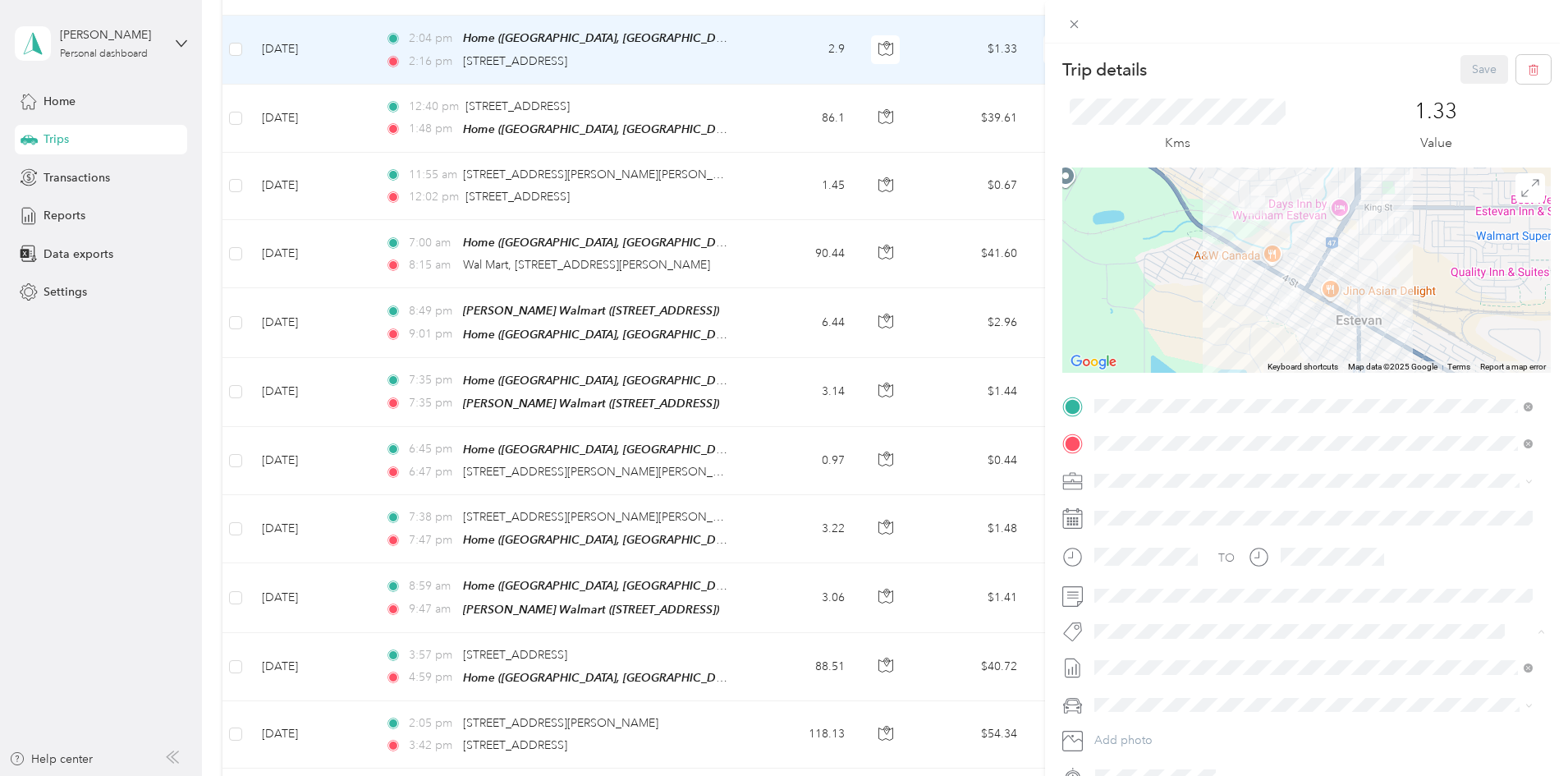
click at [1160, 666] on li "Wt Multi-studio Cost Capture" at bounding box center [1313, 660] width 450 height 32
click at [1472, 65] on button "Save" at bounding box center [1483, 69] width 47 height 28
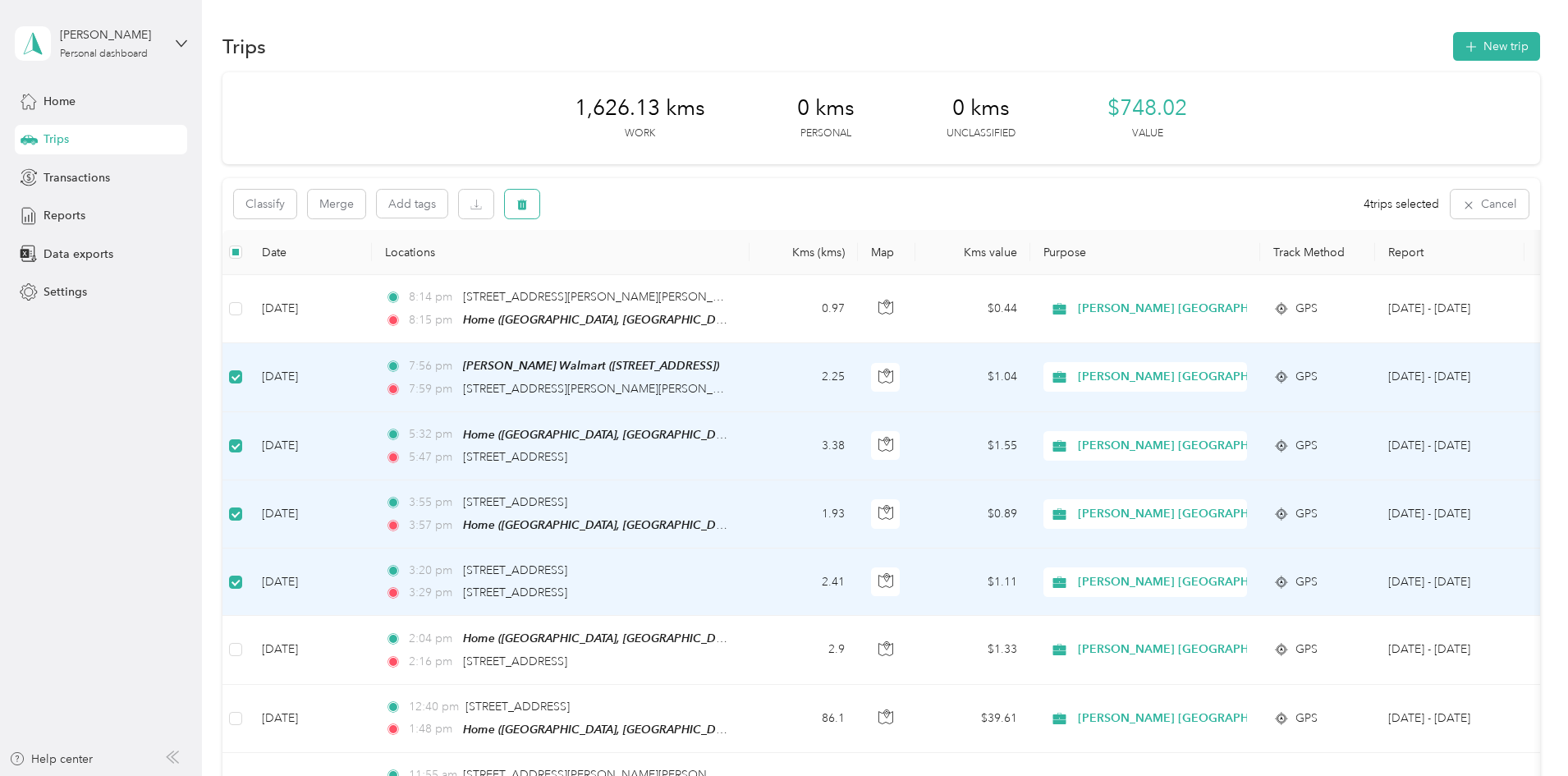
click at [527, 206] on icon "button" at bounding box center [521, 205] width 9 height 10
click at [743, 268] on button "Yes" at bounding box center [753, 273] width 32 height 26
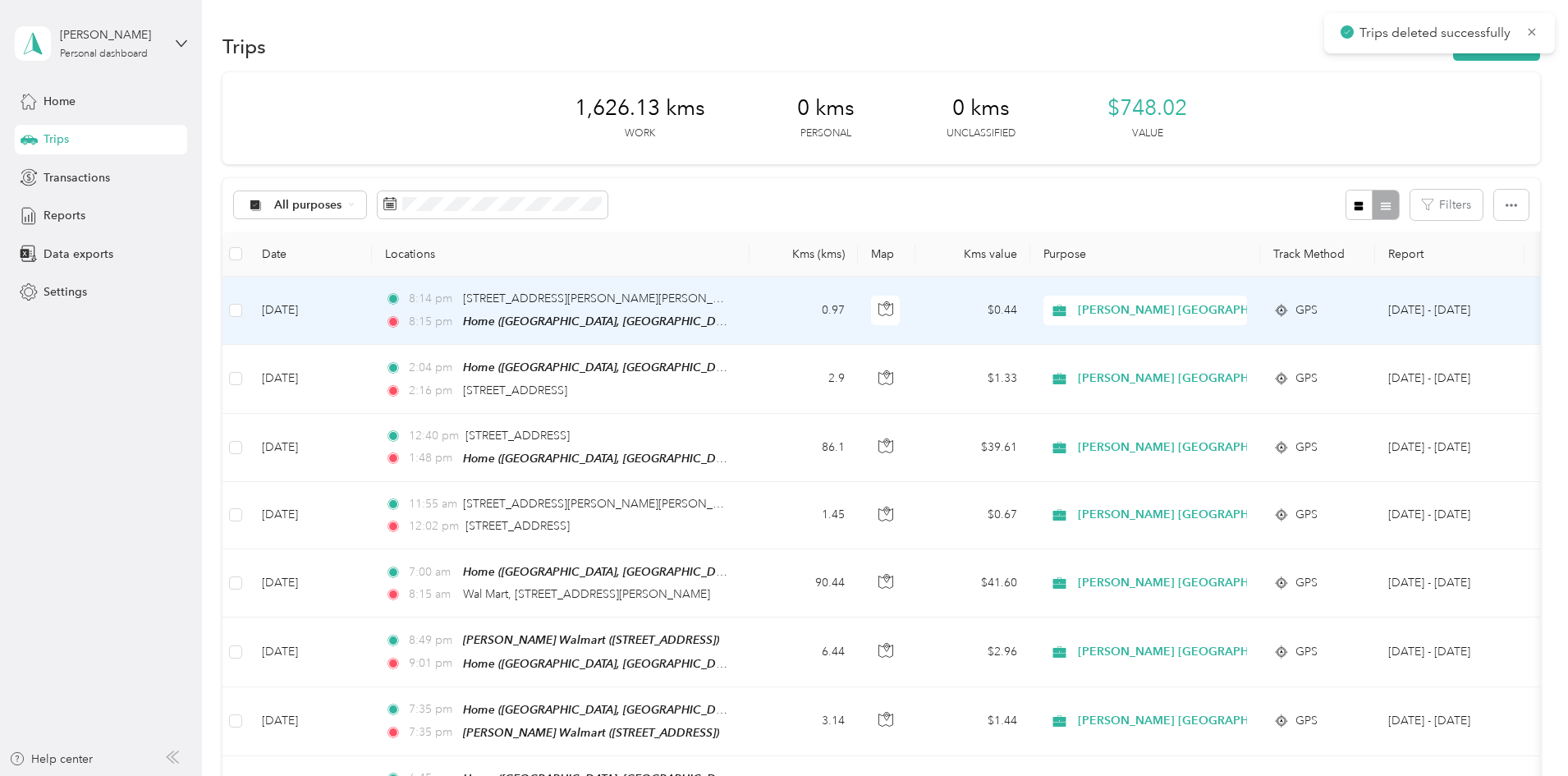
click at [858, 310] on td "0.97" at bounding box center [803, 311] width 109 height 68
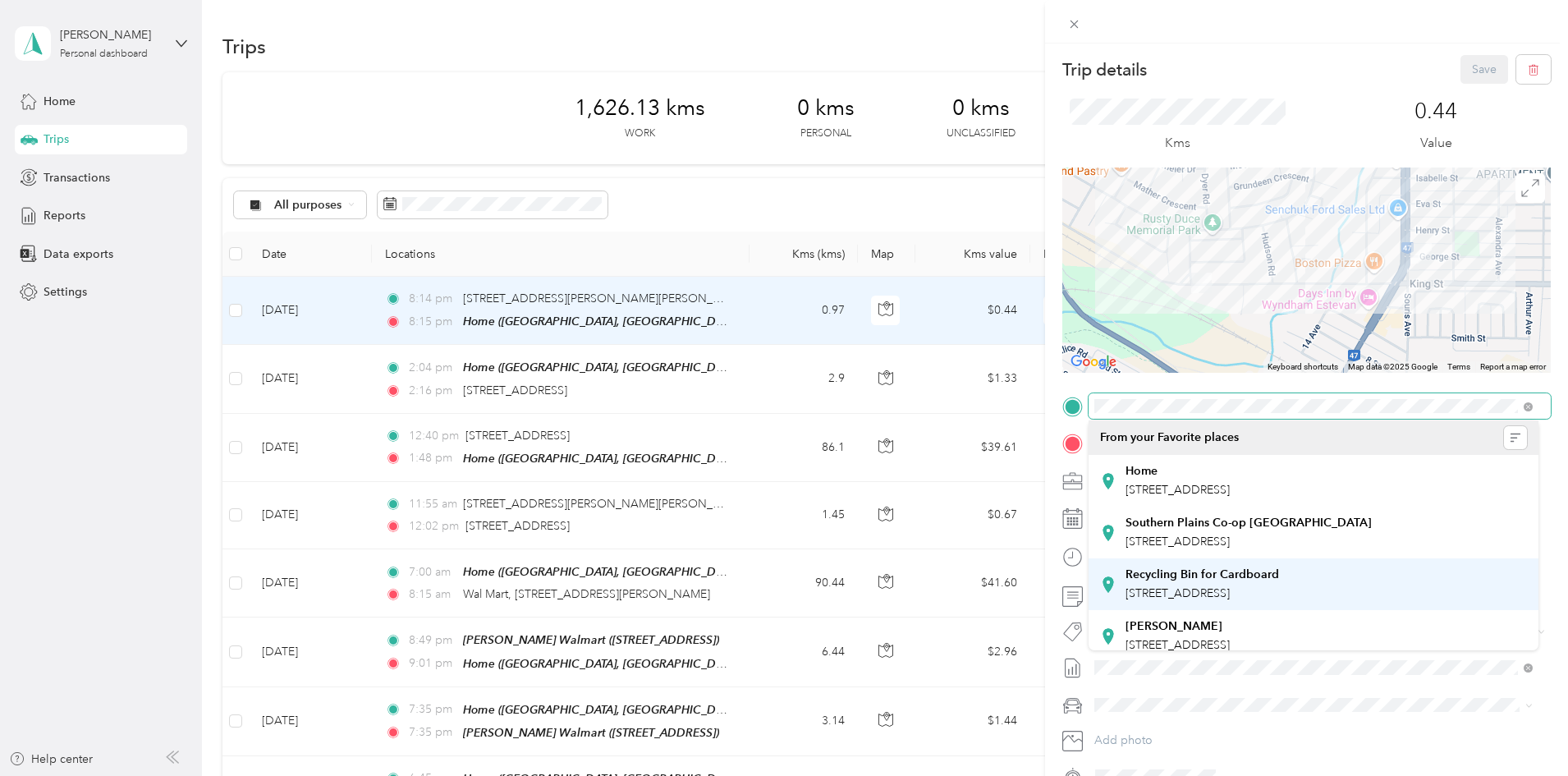
scroll to position [173, 0]
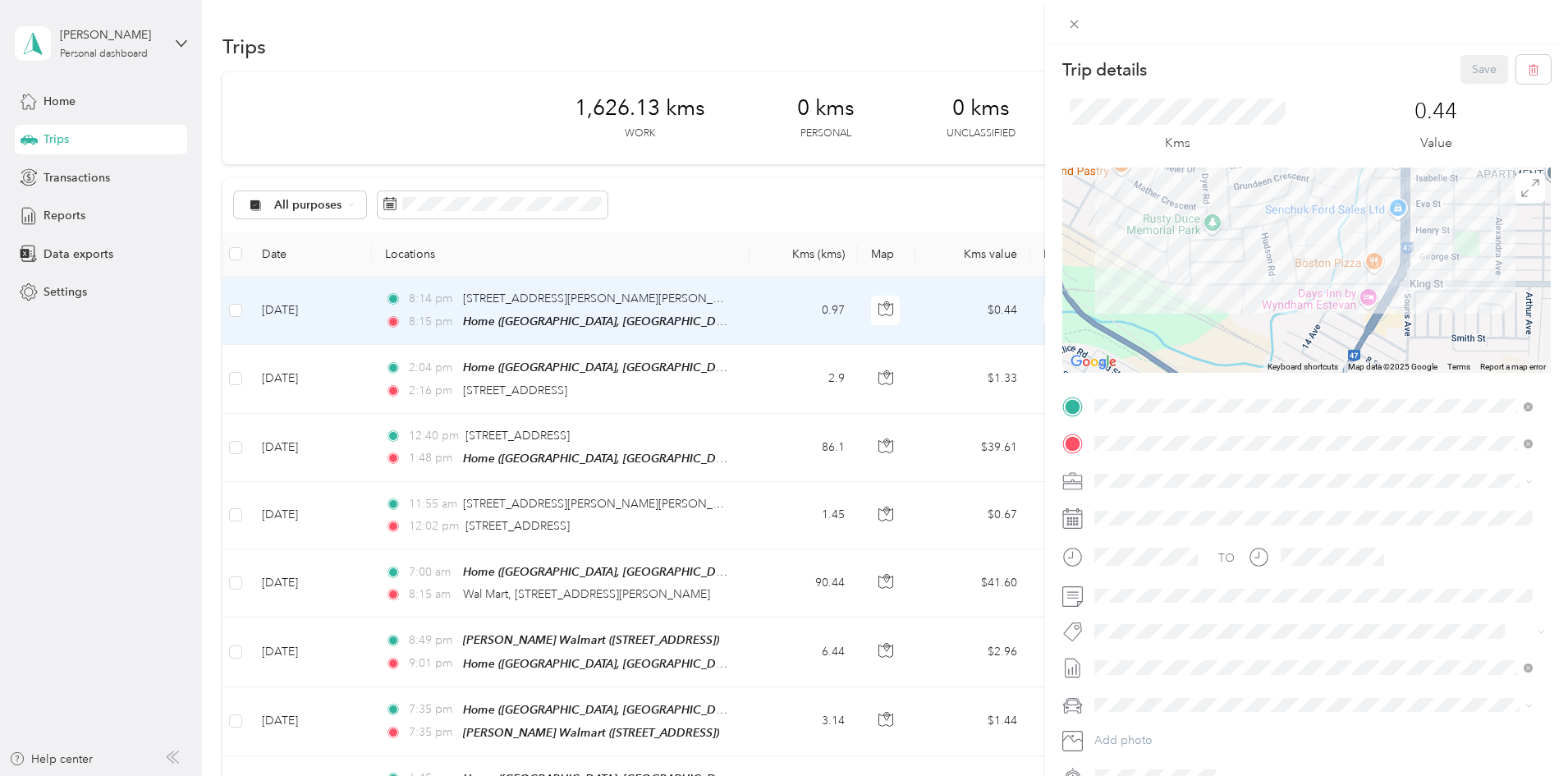
click at [1174, 516] on span "[STREET_ADDRESS]" at bounding box center [1177, 523] width 104 height 14
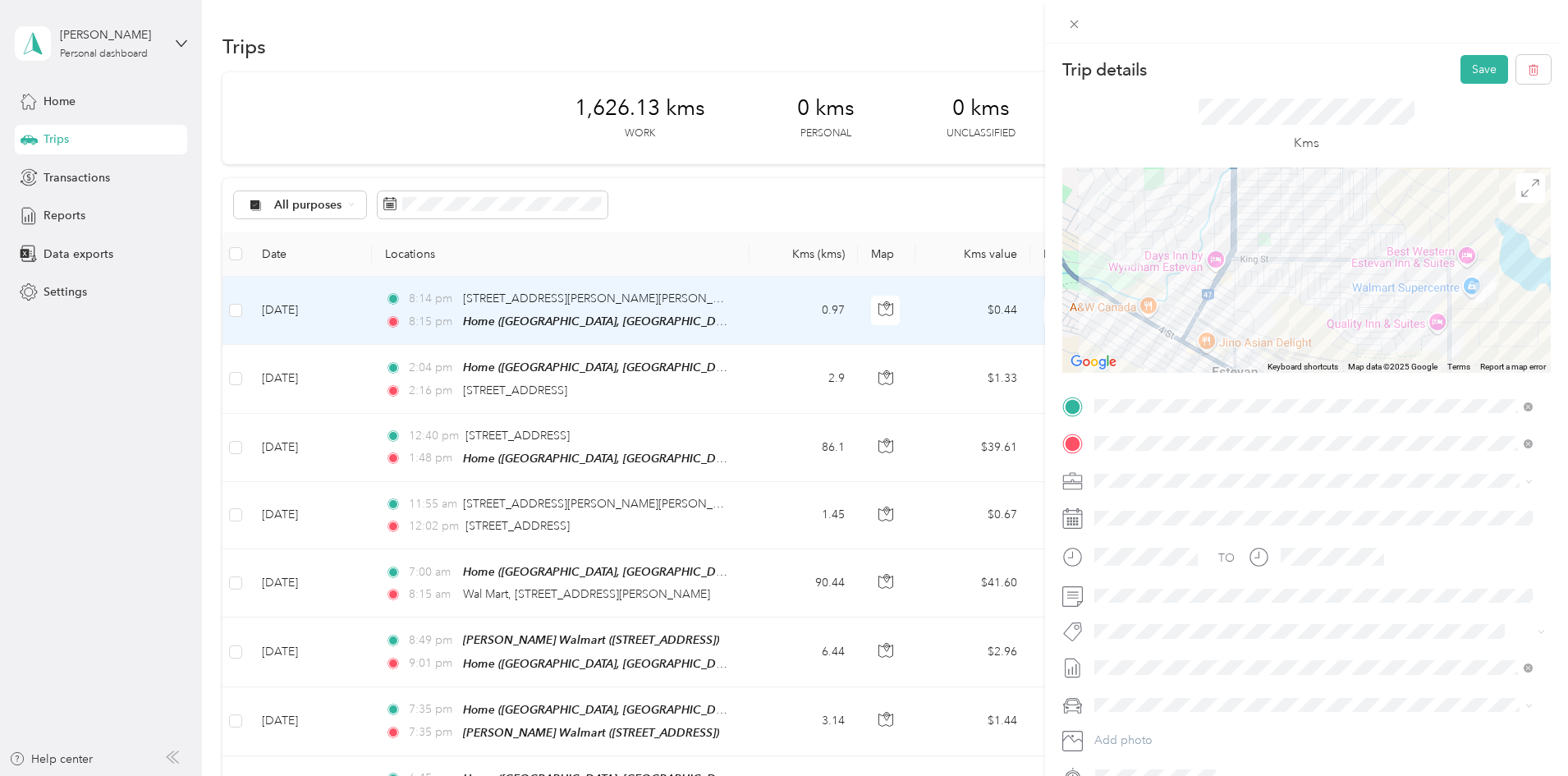
click at [1156, 659] on span "Wt Multi-studio Cost Capture" at bounding box center [1178, 653] width 133 height 15
click at [1470, 63] on button "Save" at bounding box center [1483, 69] width 47 height 28
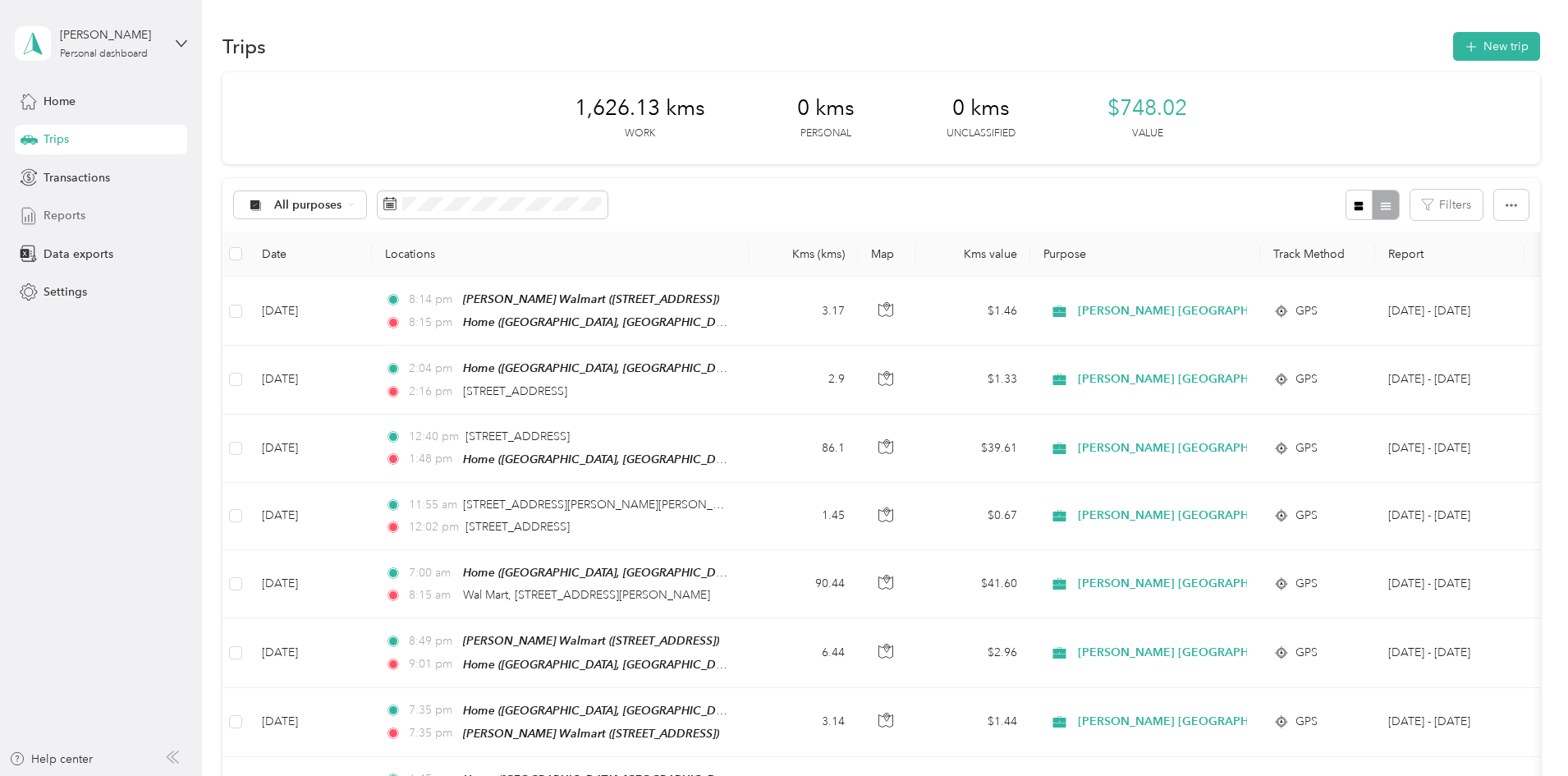
click at [57, 215] on span "Reports" at bounding box center [64, 216] width 42 height 17
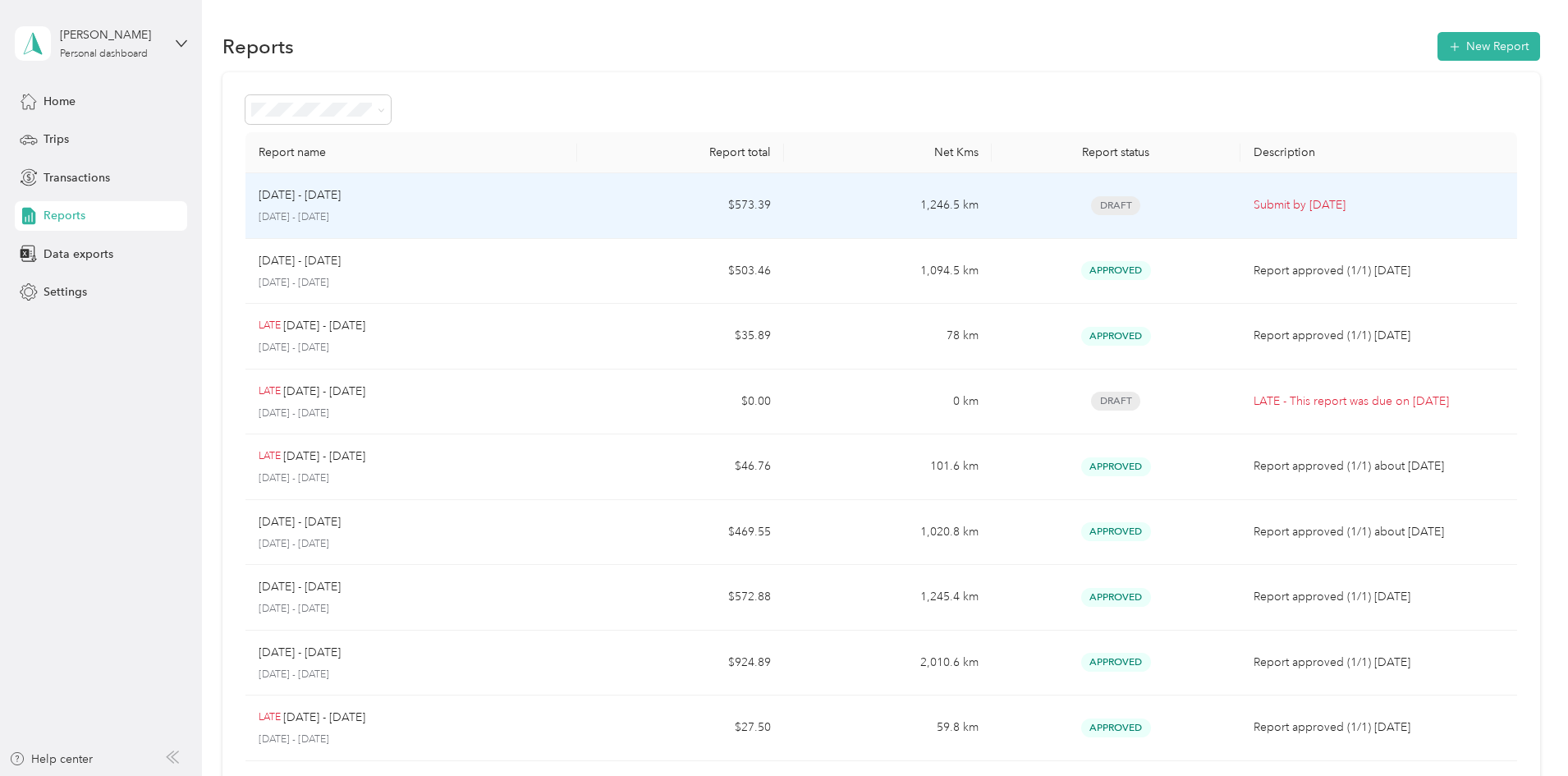
click at [564, 206] on div "[DATE] - [DATE] [DATE] - [DATE]" at bounding box center [412, 205] width 305 height 39
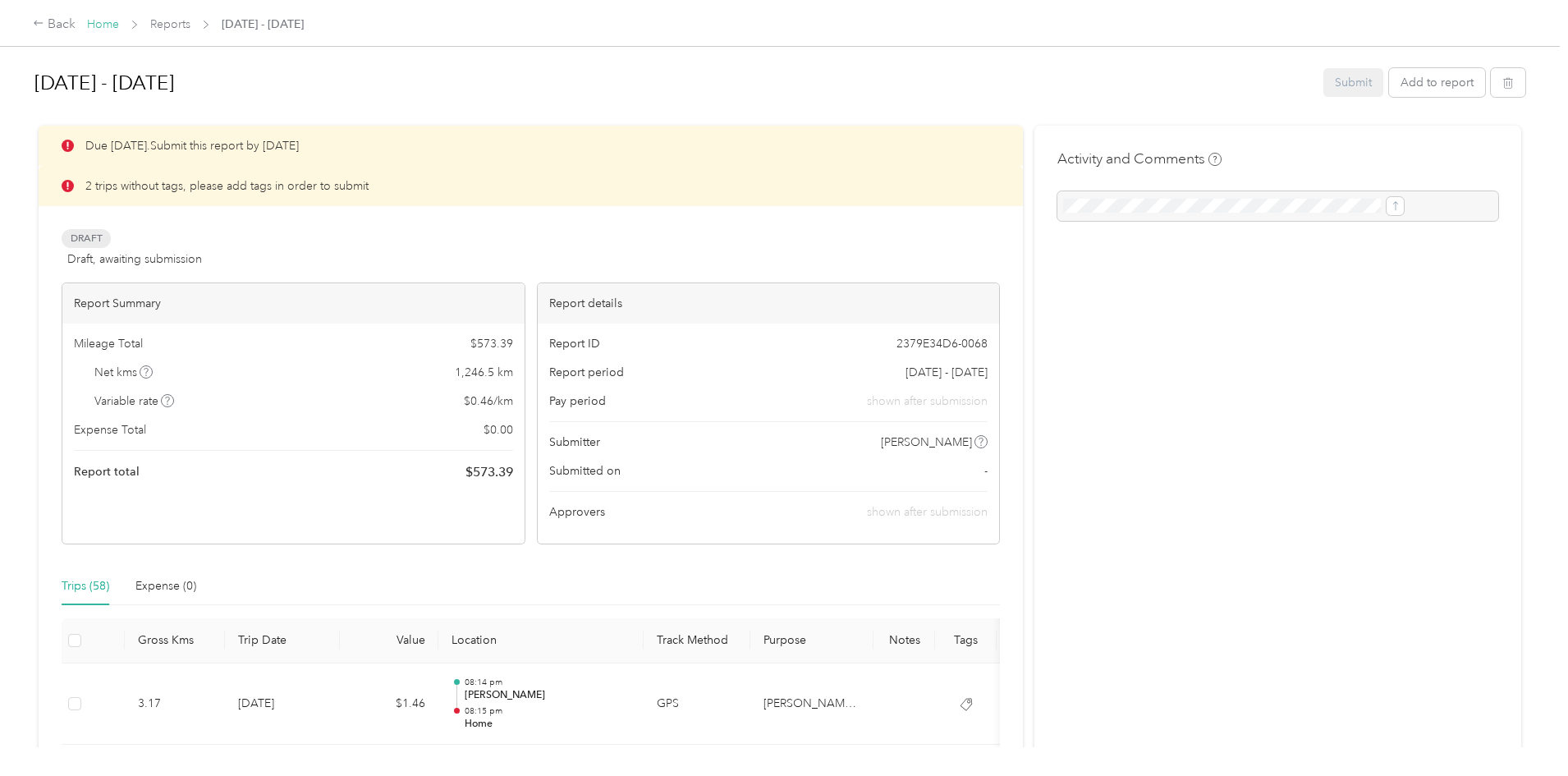
click at [119, 22] on link "Home" at bounding box center [103, 24] width 32 height 14
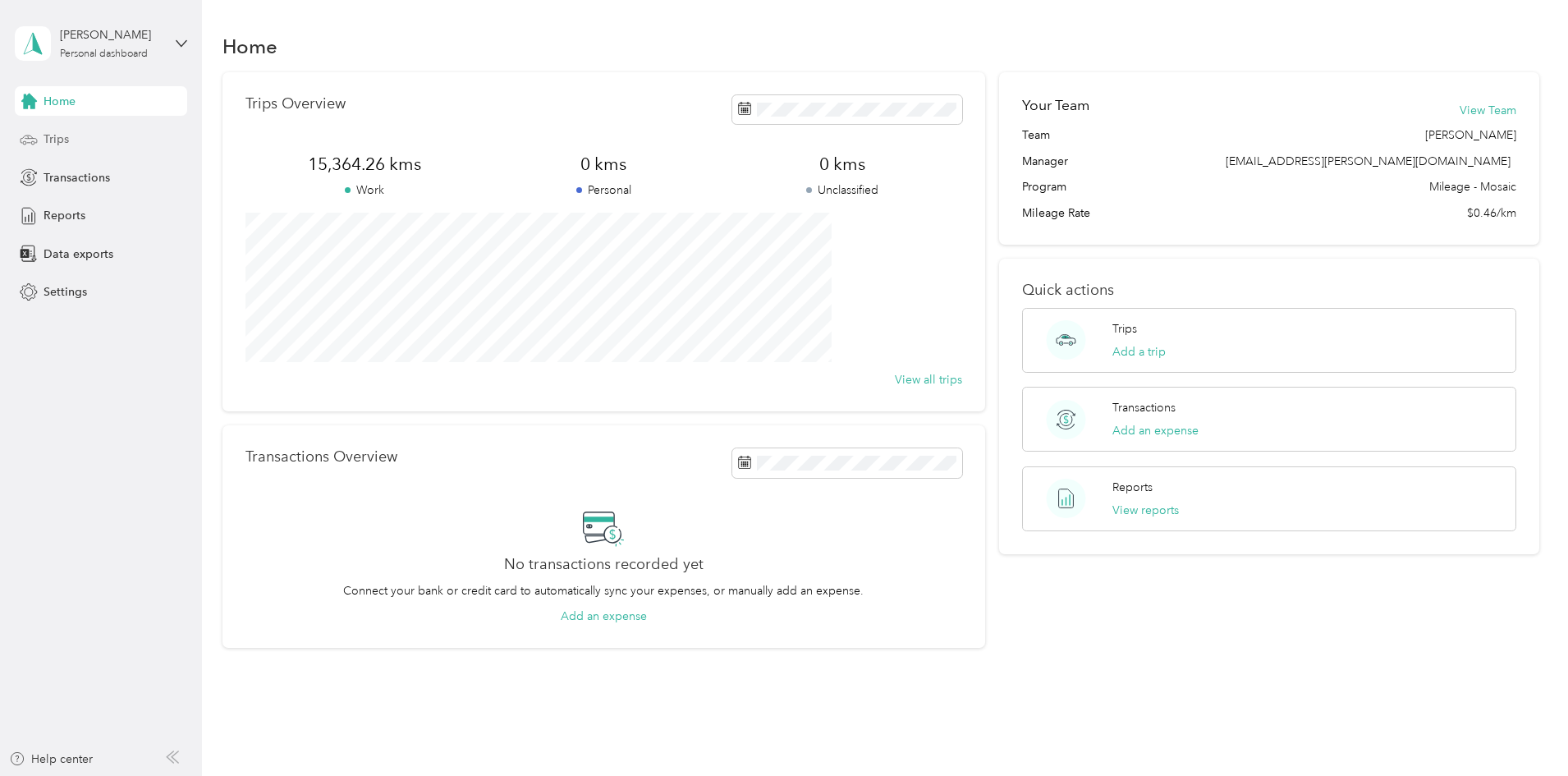
click at [46, 133] on span "Trips" at bounding box center [55, 139] width 25 height 17
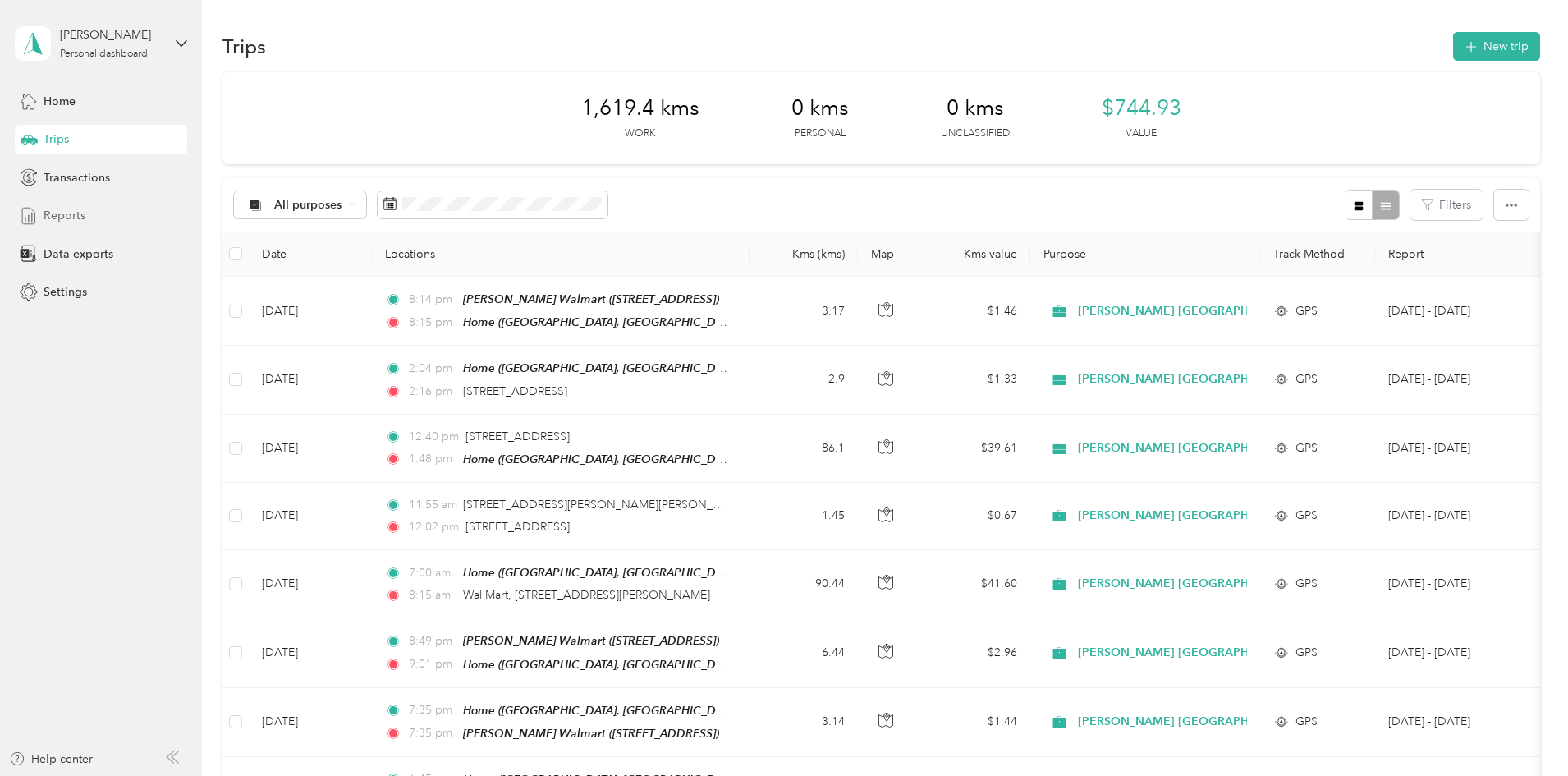
click at [44, 216] on span "Reports" at bounding box center [64, 216] width 42 height 17
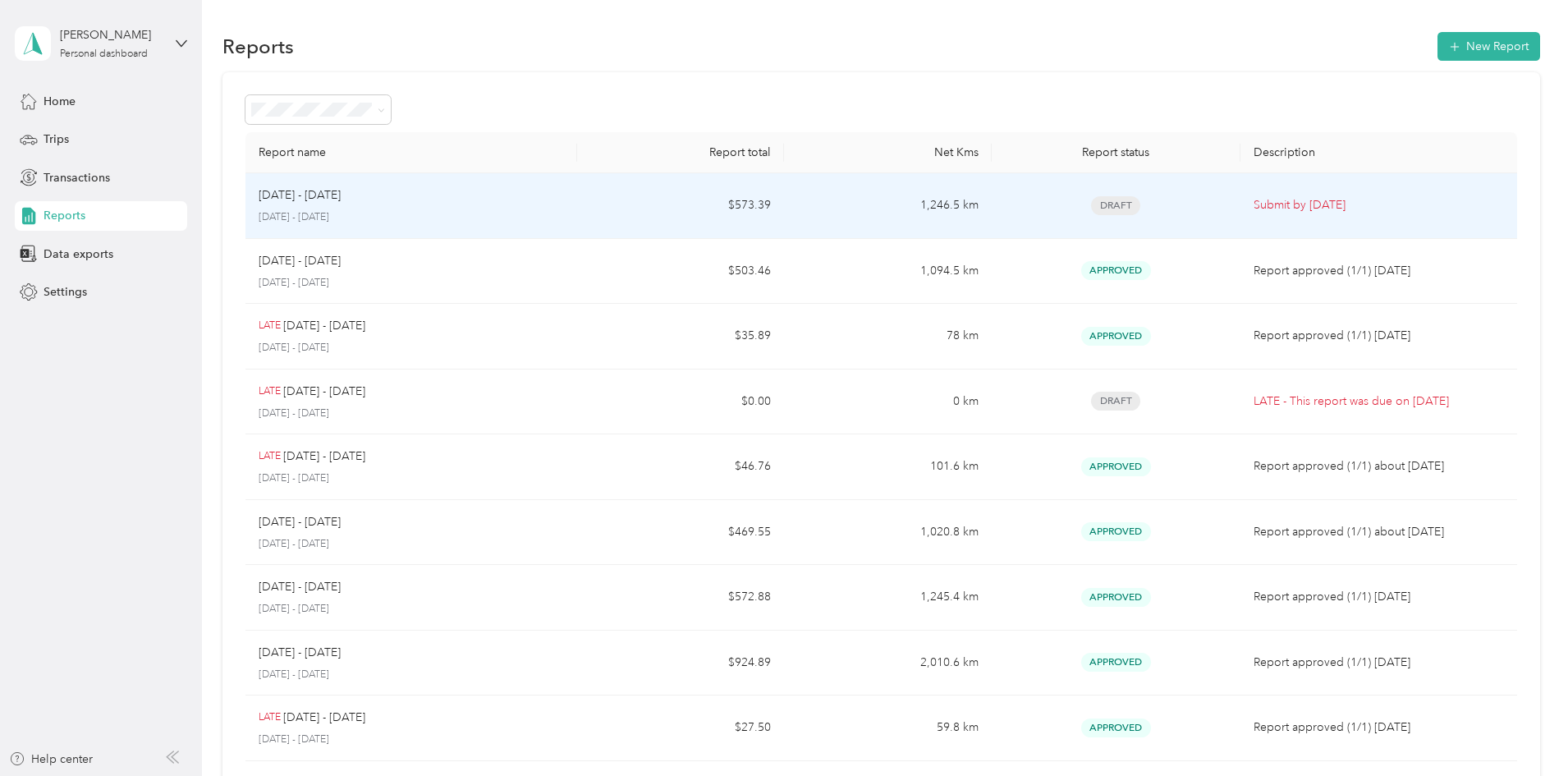
click at [649, 215] on td "$573.39" at bounding box center [681, 206] width 207 height 66
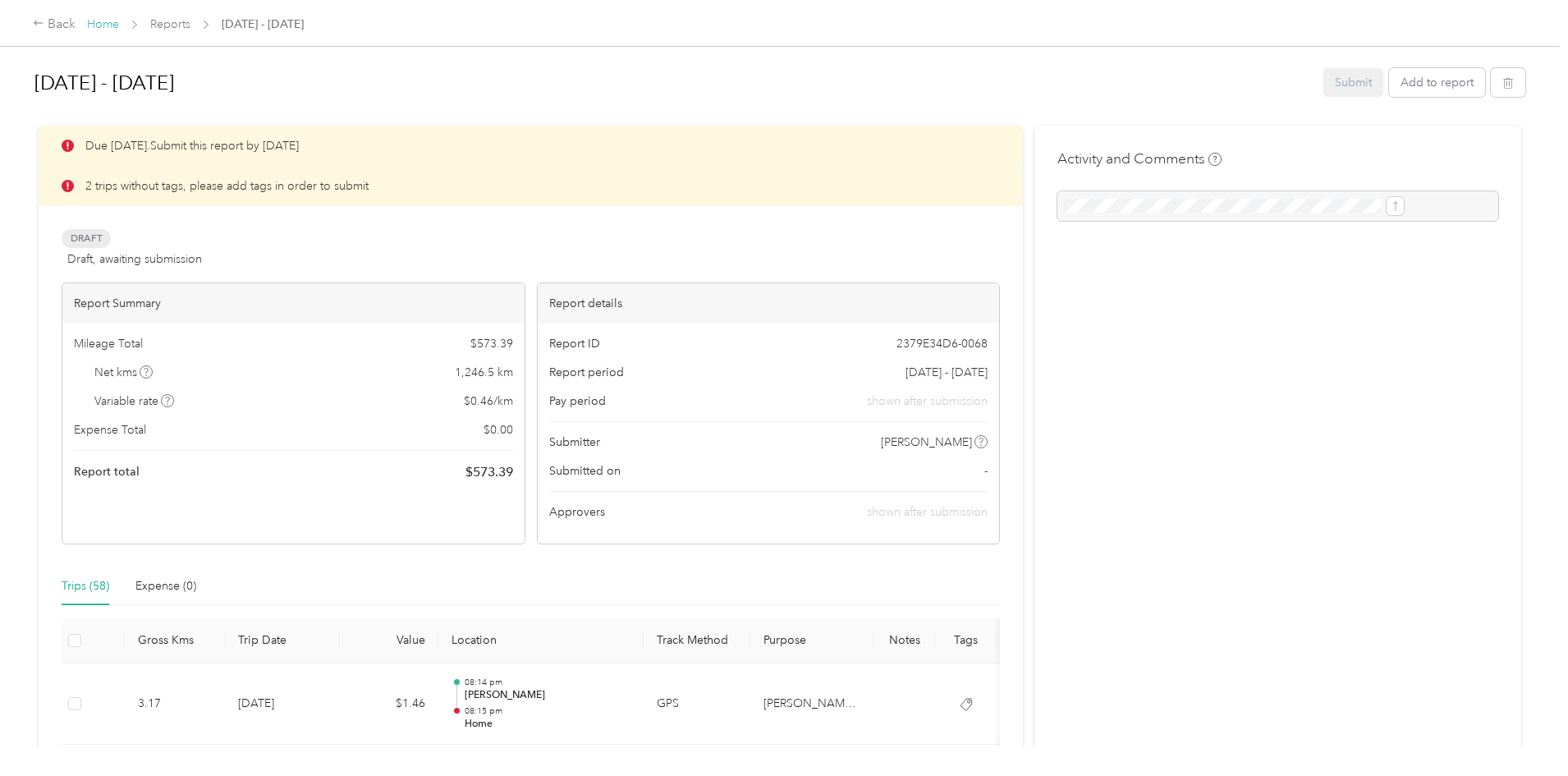
click at [119, 21] on link "Home" at bounding box center [103, 24] width 32 height 14
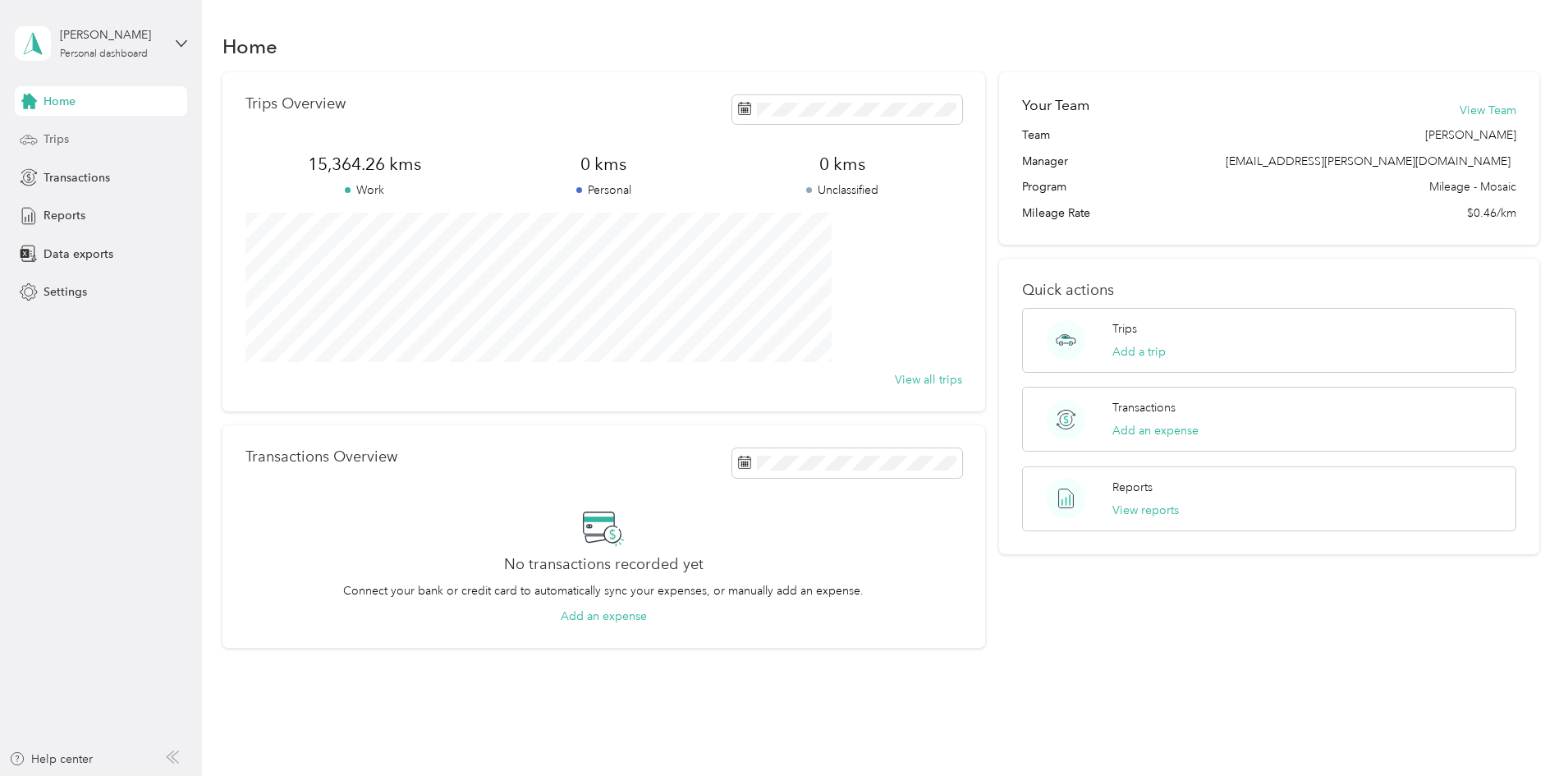
click at [44, 134] on span "Trips" at bounding box center [55, 139] width 25 height 17
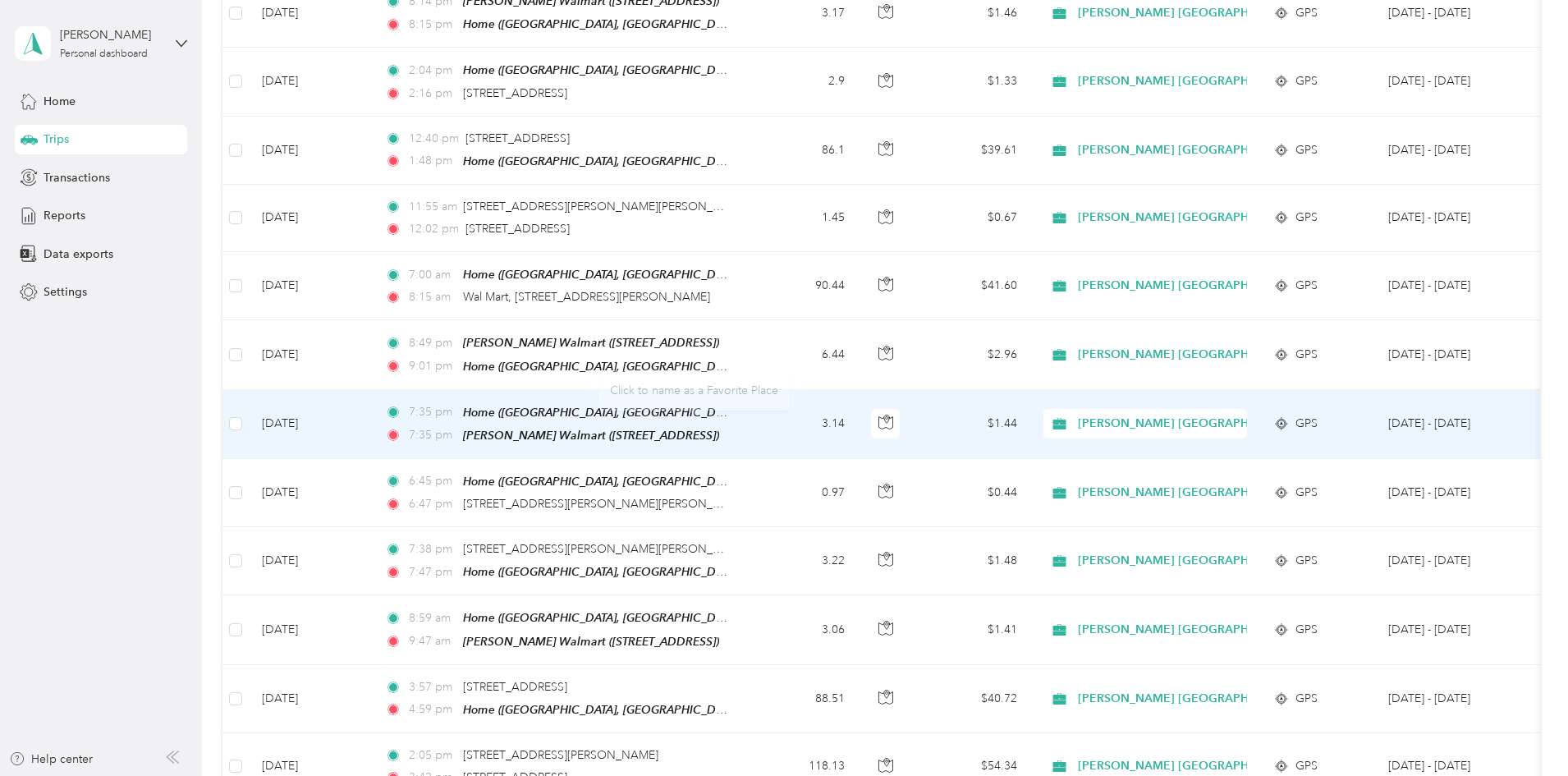
scroll to position [301, 0]
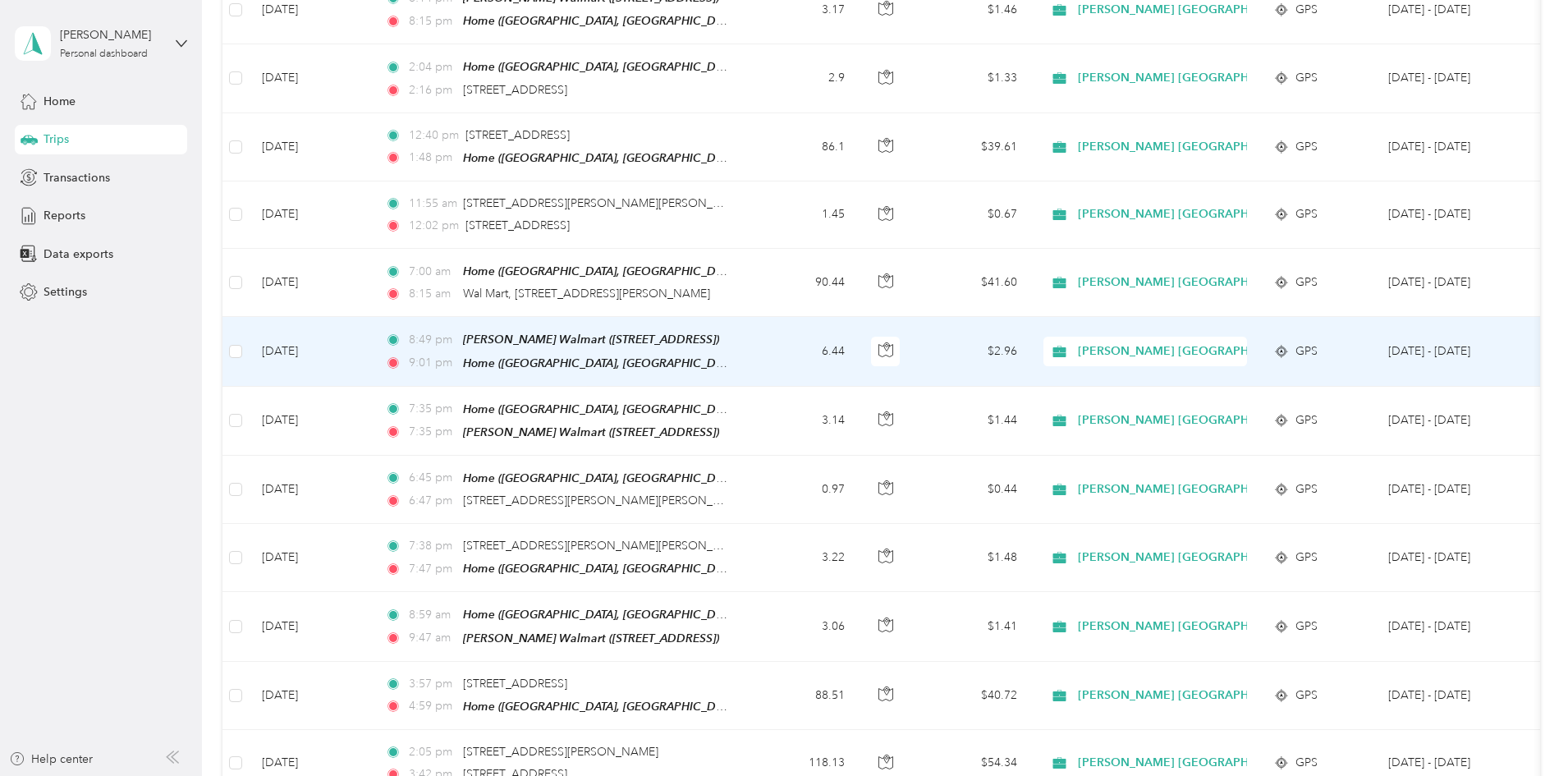
click at [372, 360] on td "[DATE]" at bounding box center [310, 351] width 123 height 69
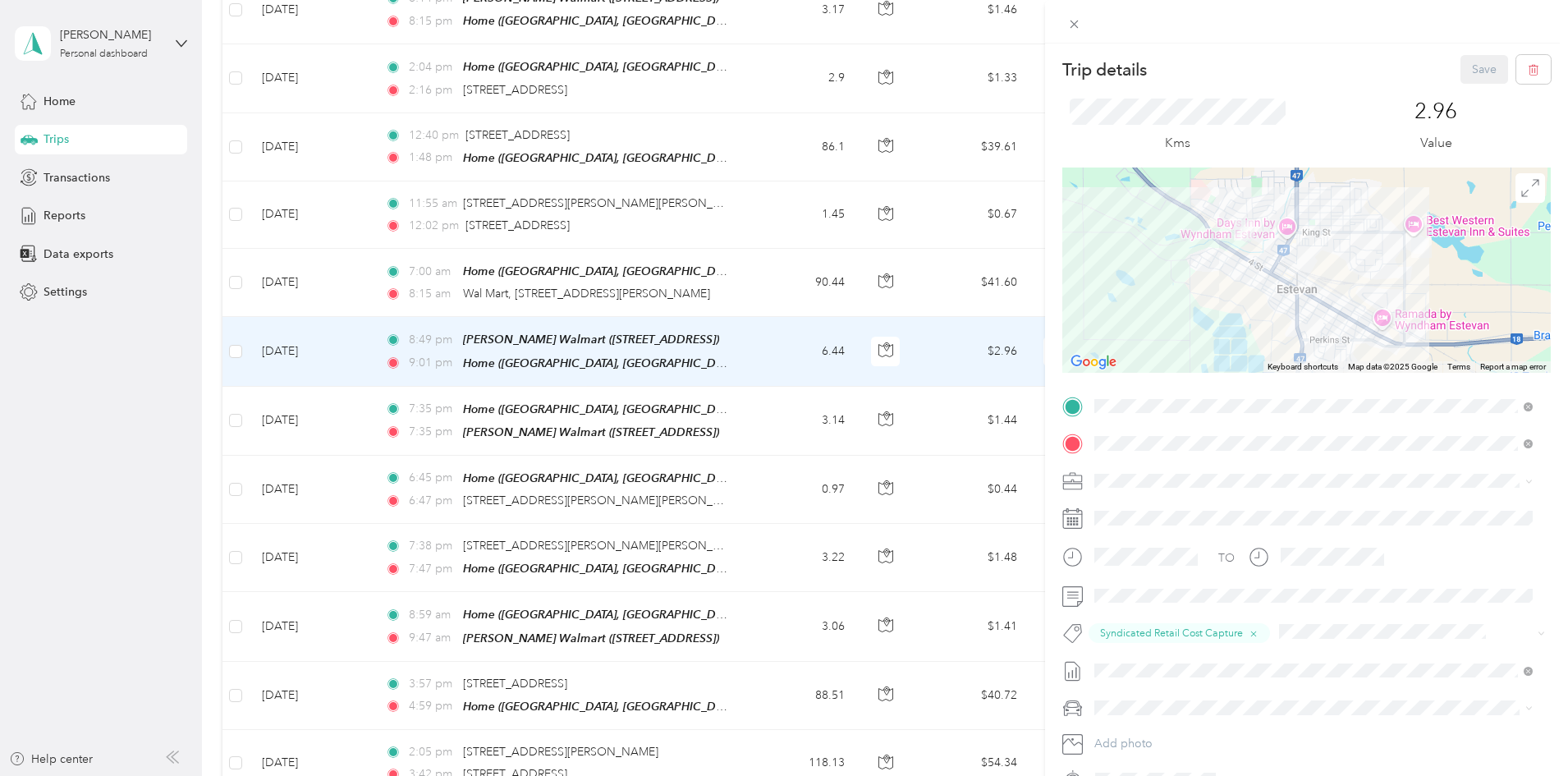
click at [457, 420] on div "Trip details Save This trip cannot be edited because it is either under review,…" at bounding box center [784, 388] width 1568 height 776
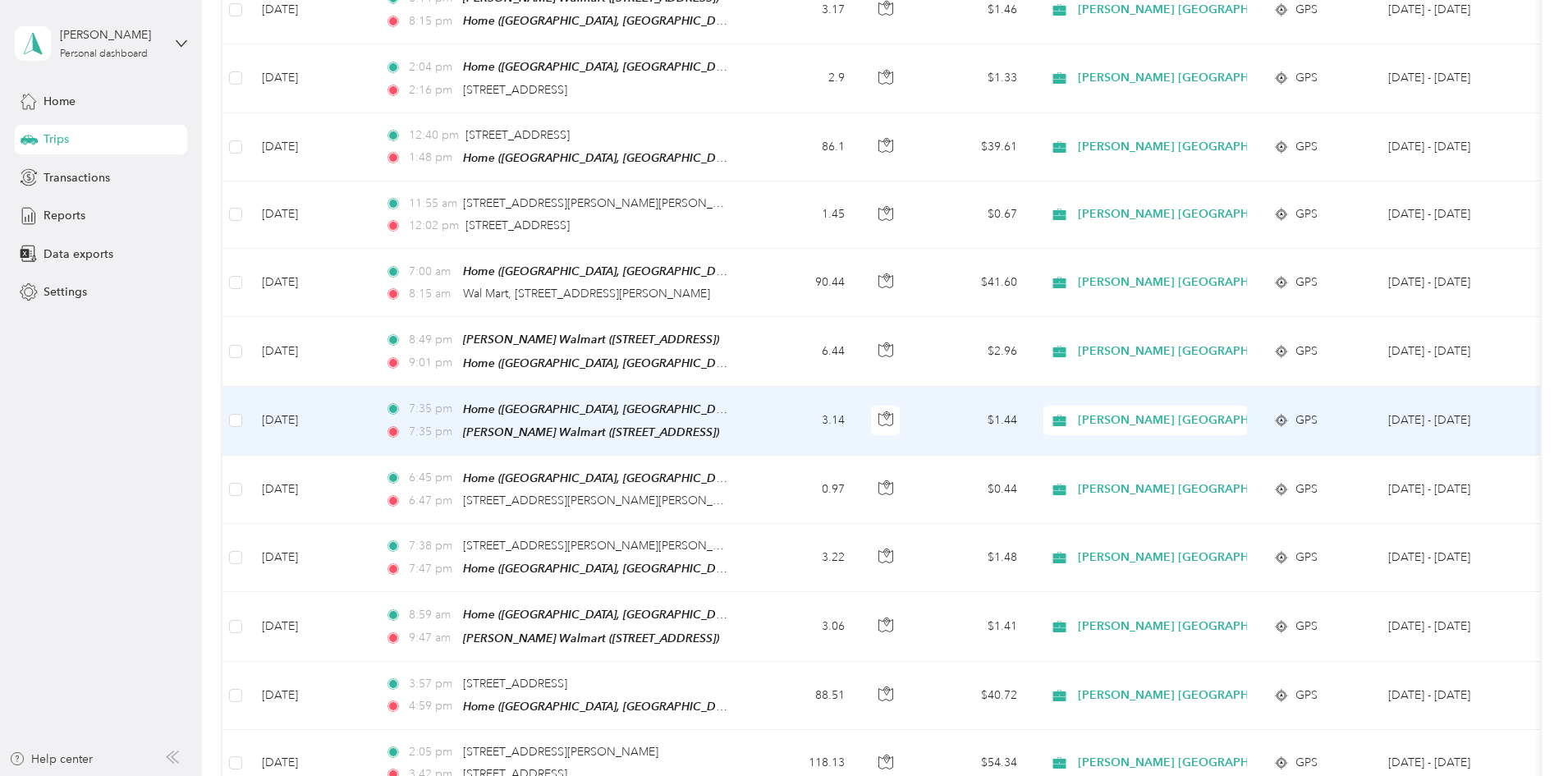
click at [372, 407] on td "[DATE]" at bounding box center [310, 421] width 123 height 69
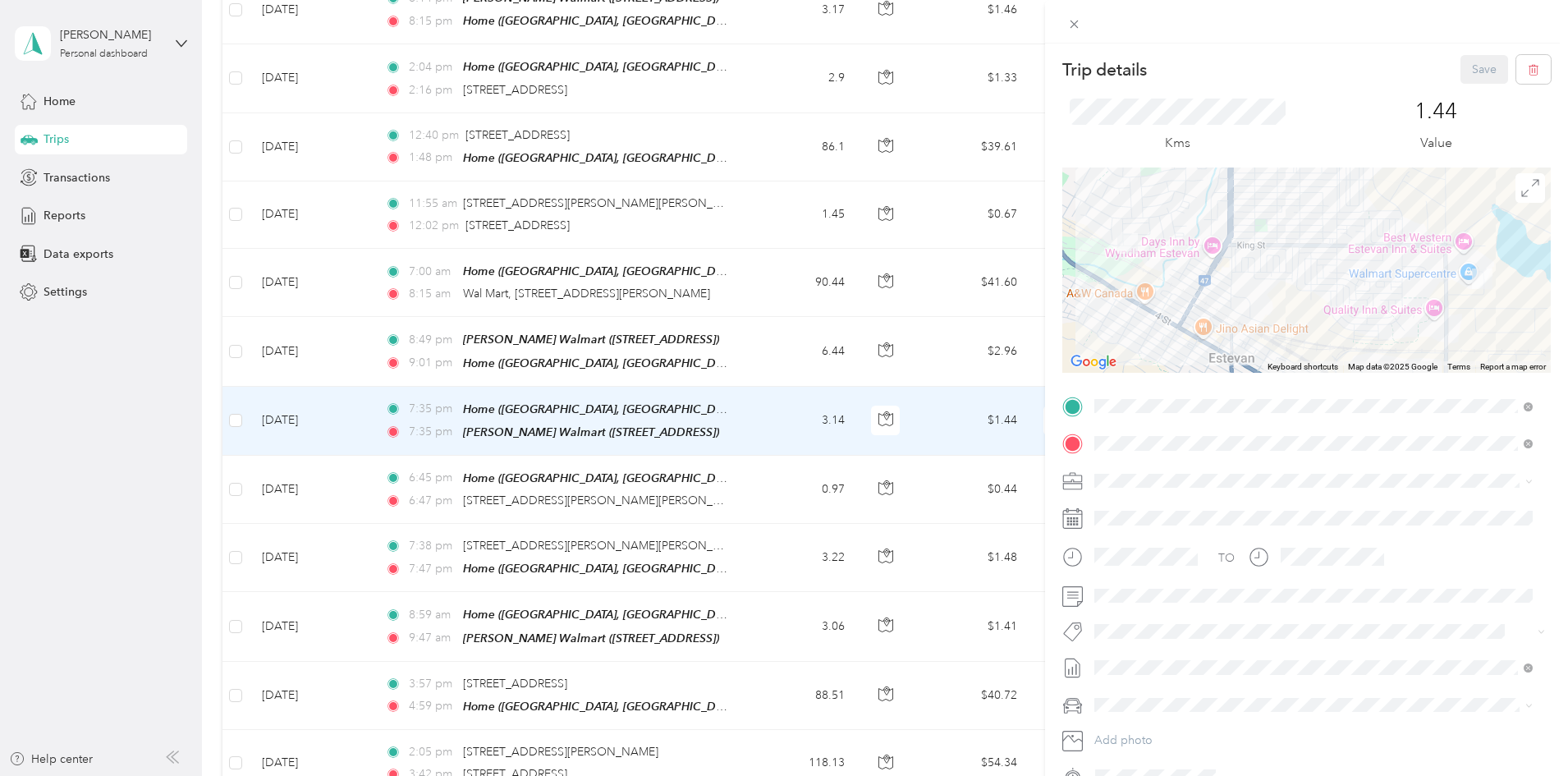
click at [1133, 659] on span "Syndicated Retail Cost Capture" at bounding box center [1182, 653] width 142 height 15
click at [1481, 65] on button "Save" at bounding box center [1483, 69] width 47 height 28
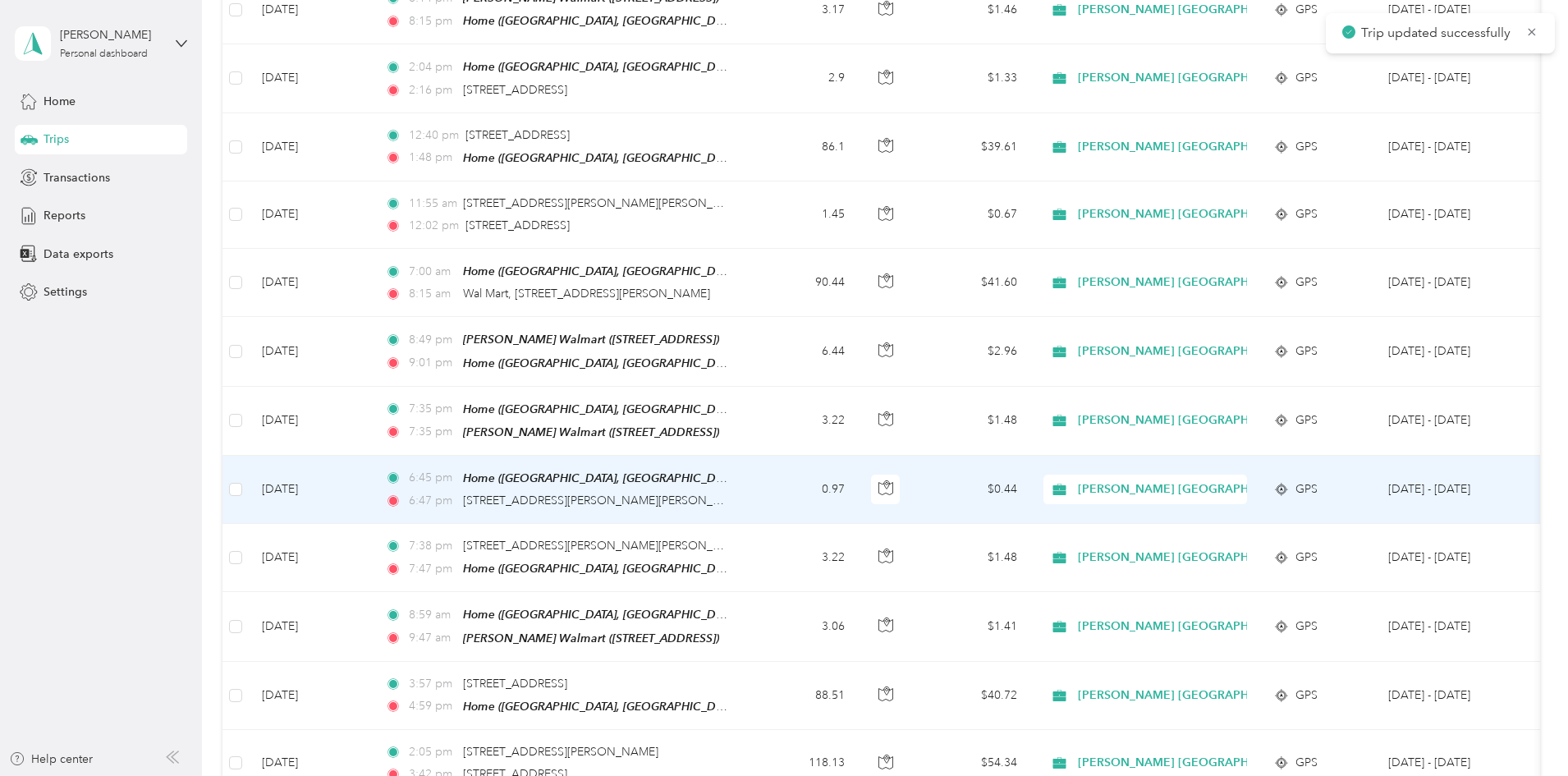
click at [372, 489] on td "[DATE]" at bounding box center [310, 489] width 123 height 68
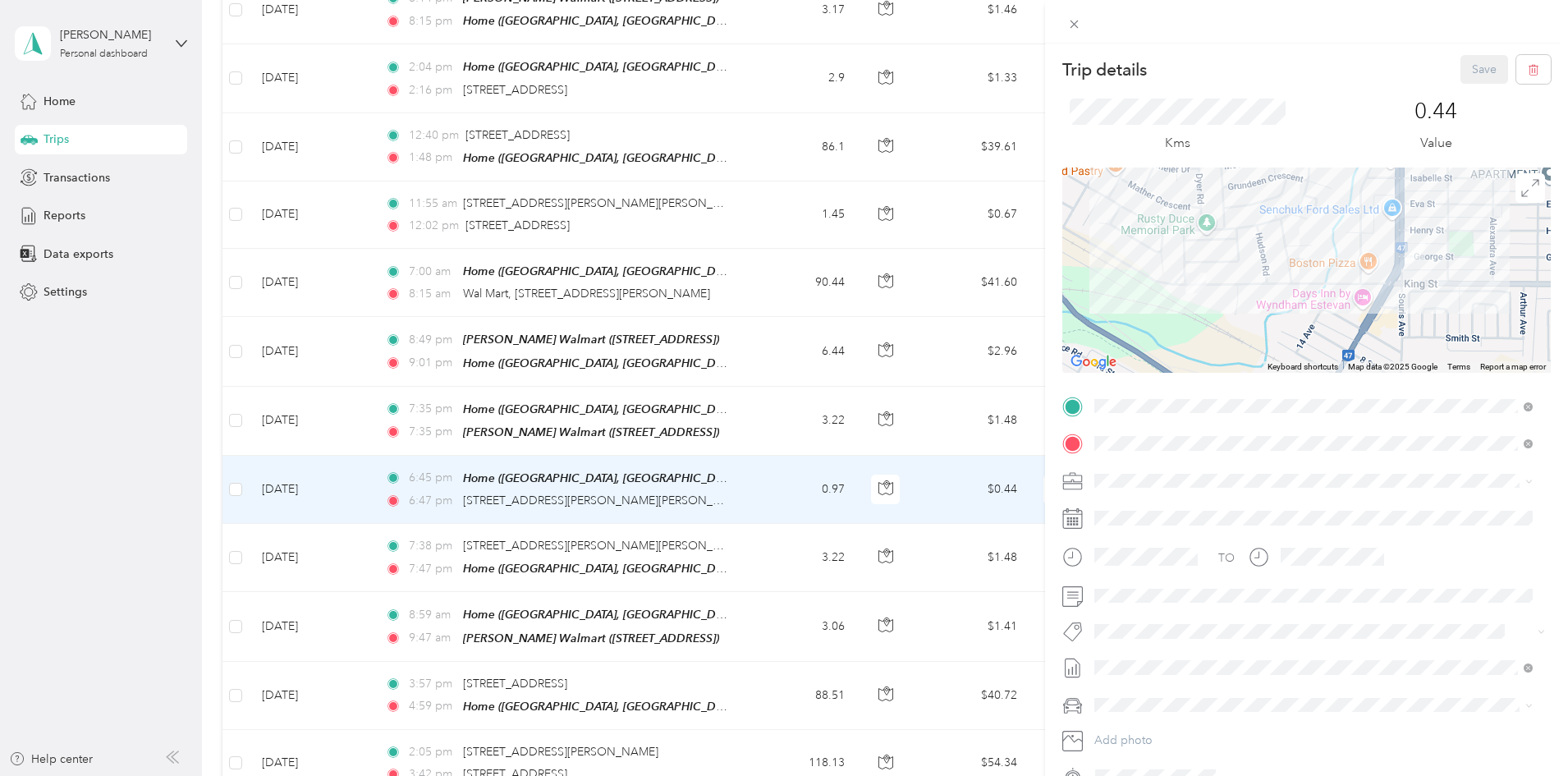
click at [1167, 659] on span "Syndicated Retail Cost Capture" at bounding box center [1182, 660] width 142 height 15
click at [1470, 63] on button "Save" at bounding box center [1483, 69] width 47 height 28
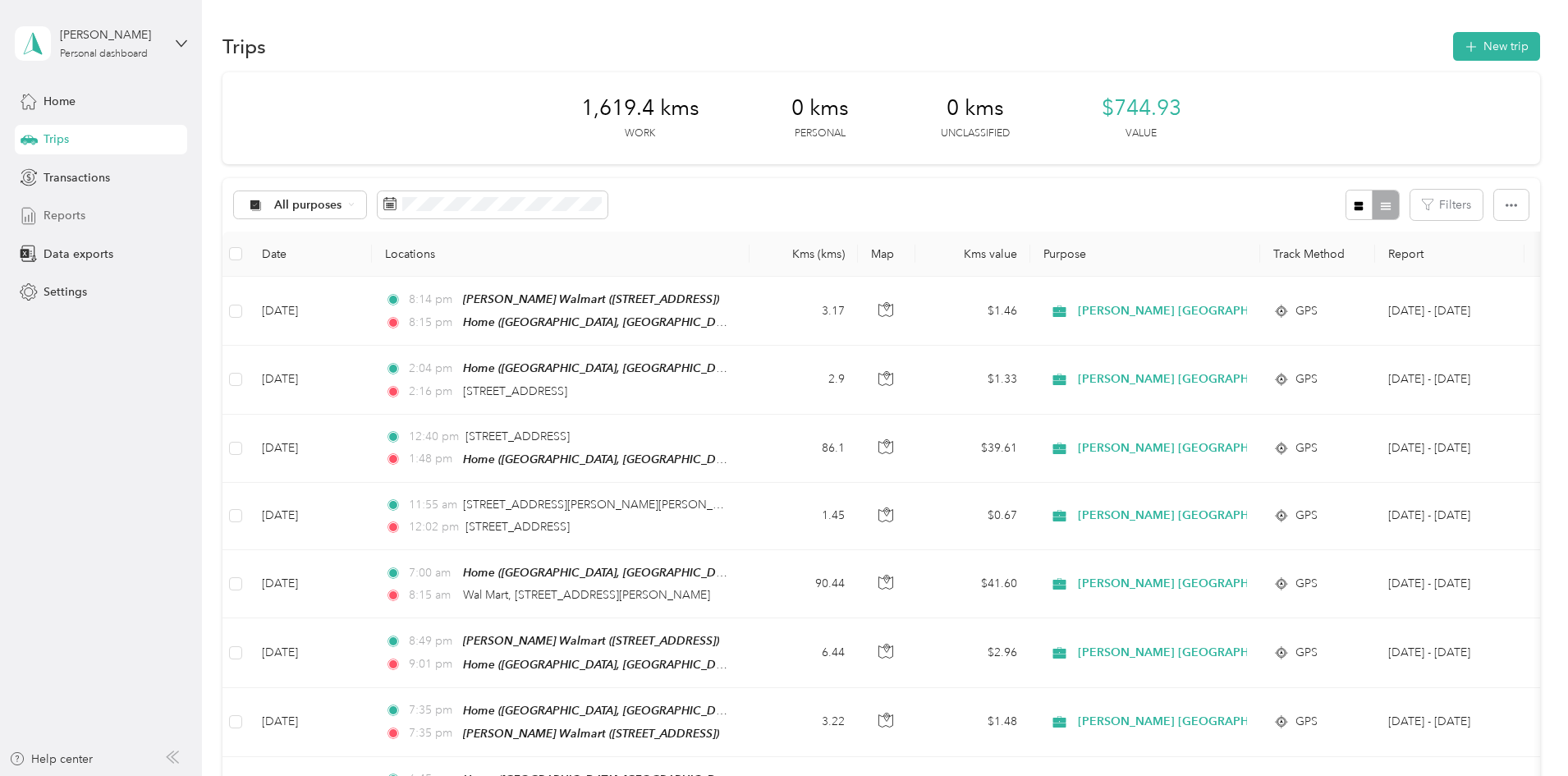
click at [57, 213] on span "Reports" at bounding box center [64, 216] width 42 height 17
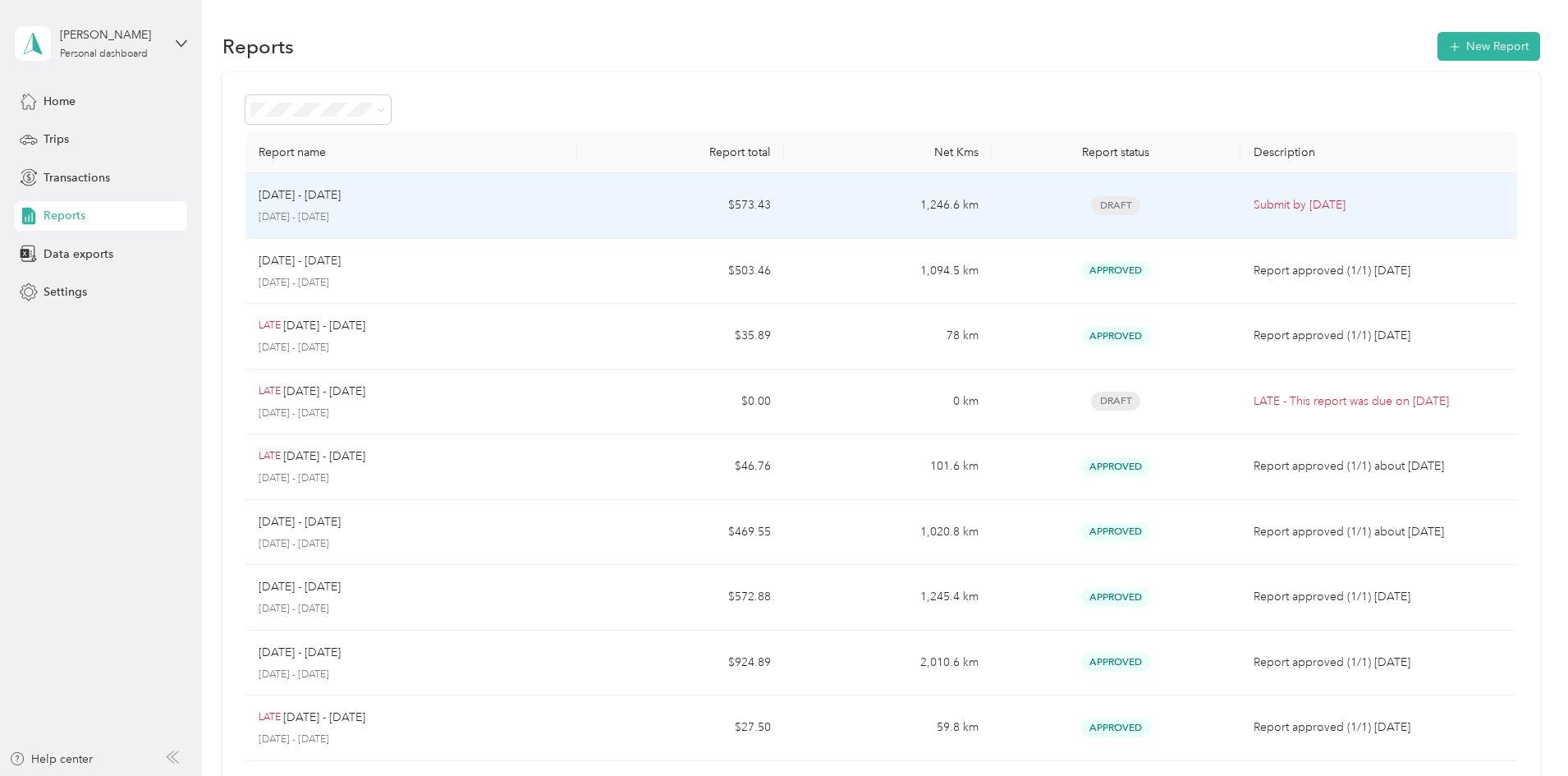
click at [564, 196] on div "[DATE] - [DATE]" at bounding box center [412, 195] width 305 height 18
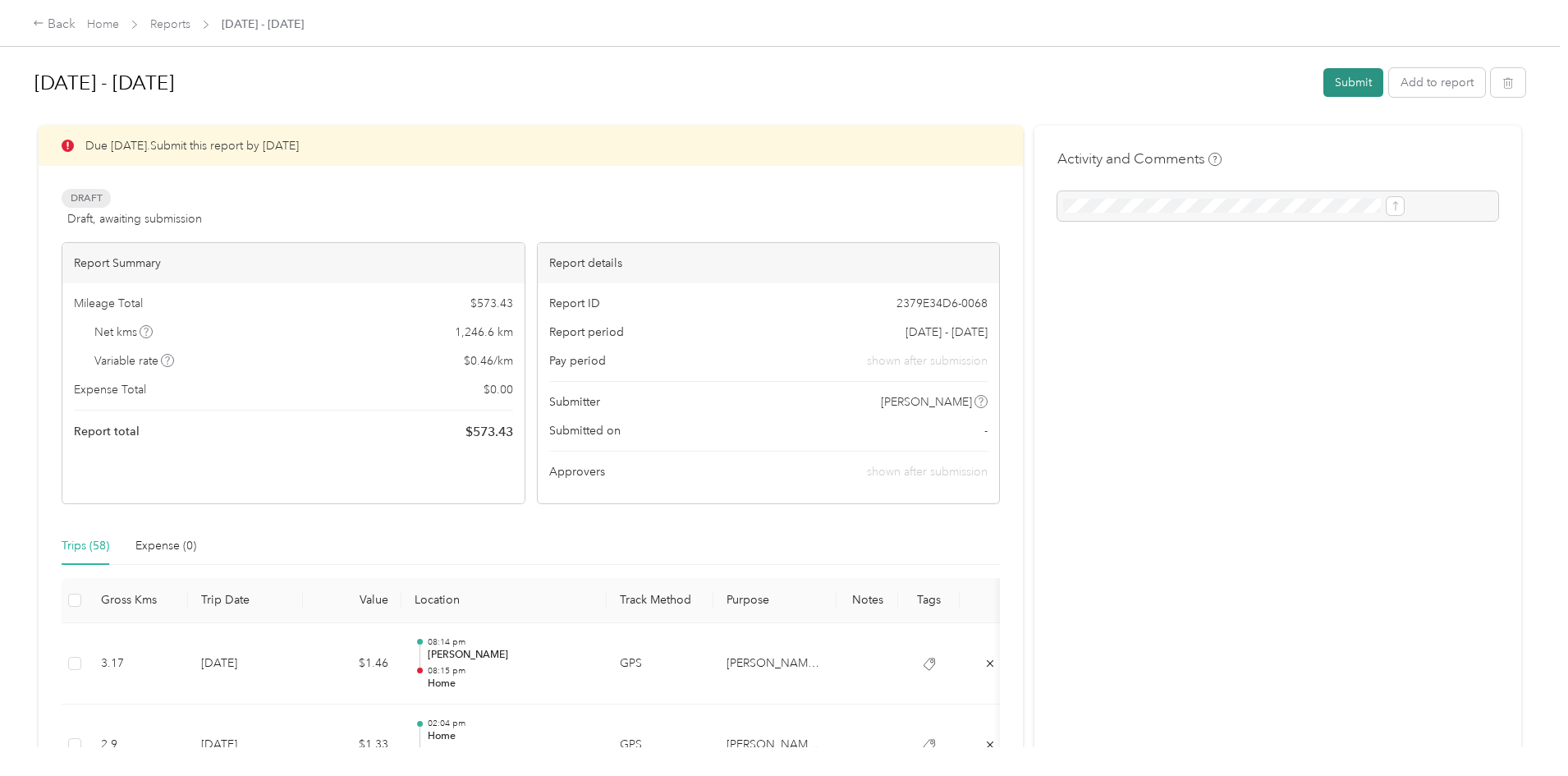
click at [1323, 79] on button "Submit" at bounding box center [1352, 82] width 60 height 28
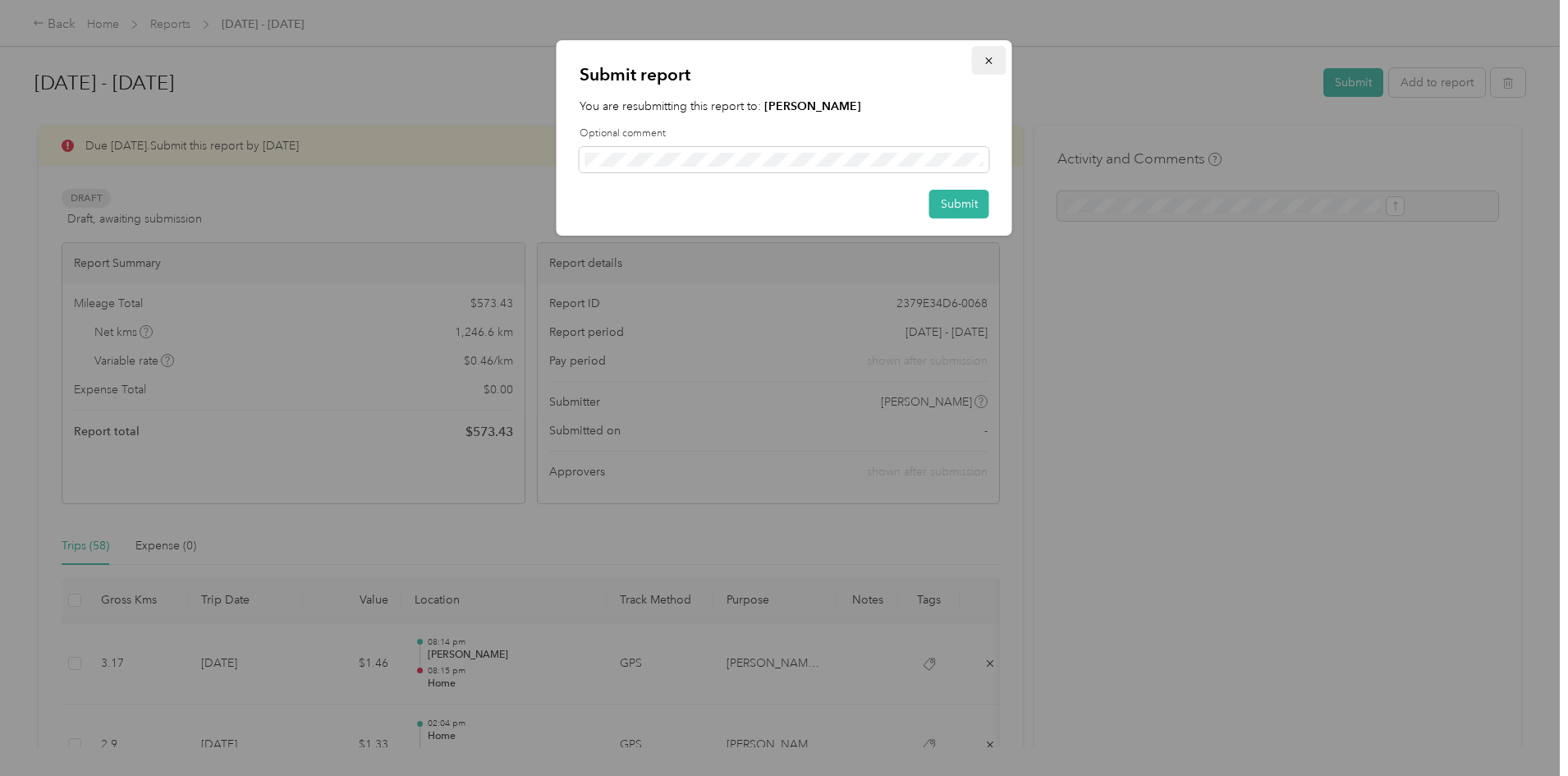
click at [990, 59] on icon "button" at bounding box center [988, 60] width 11 height 11
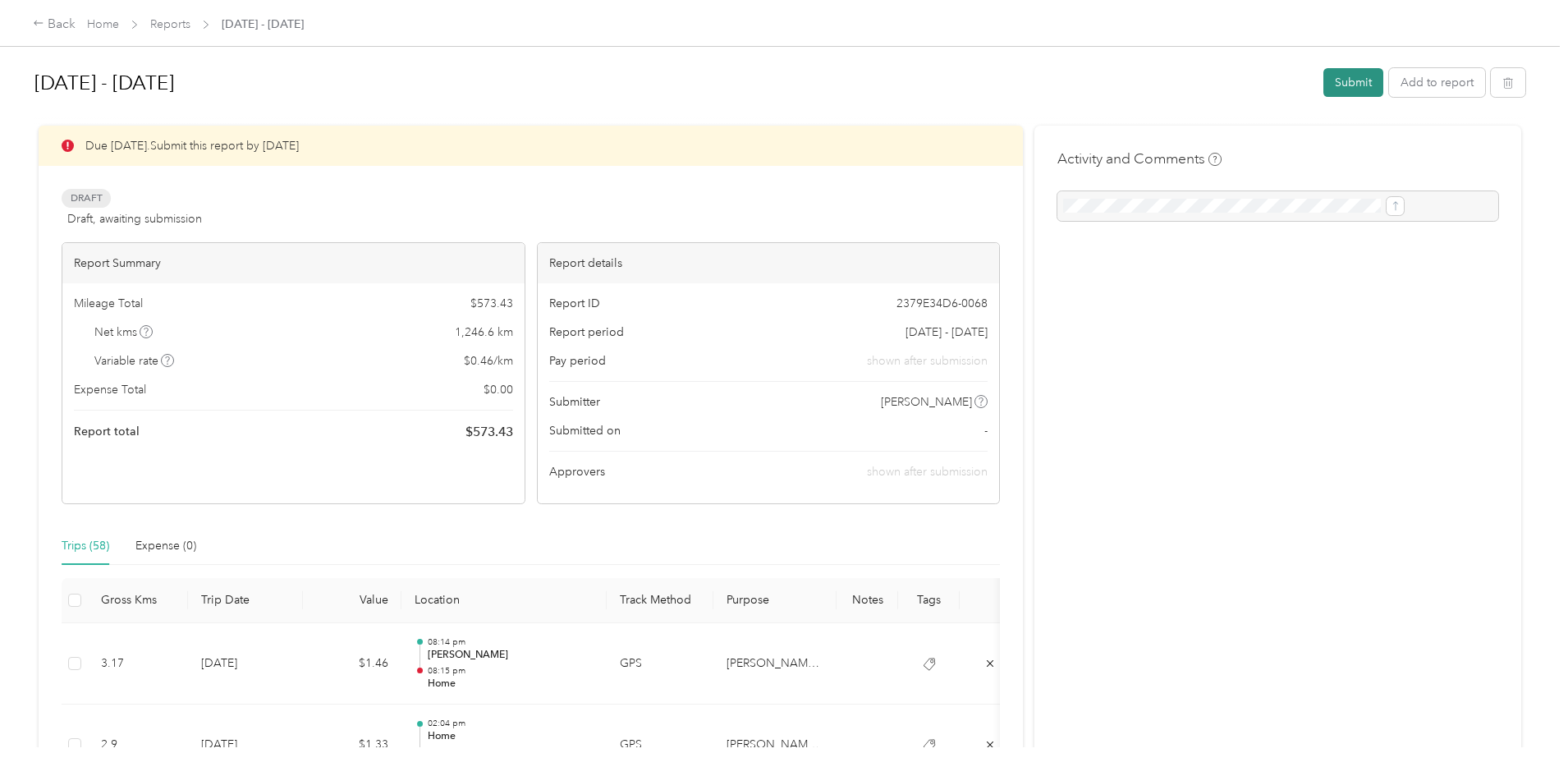
click at [1323, 84] on button "Submit" at bounding box center [1352, 82] width 60 height 28
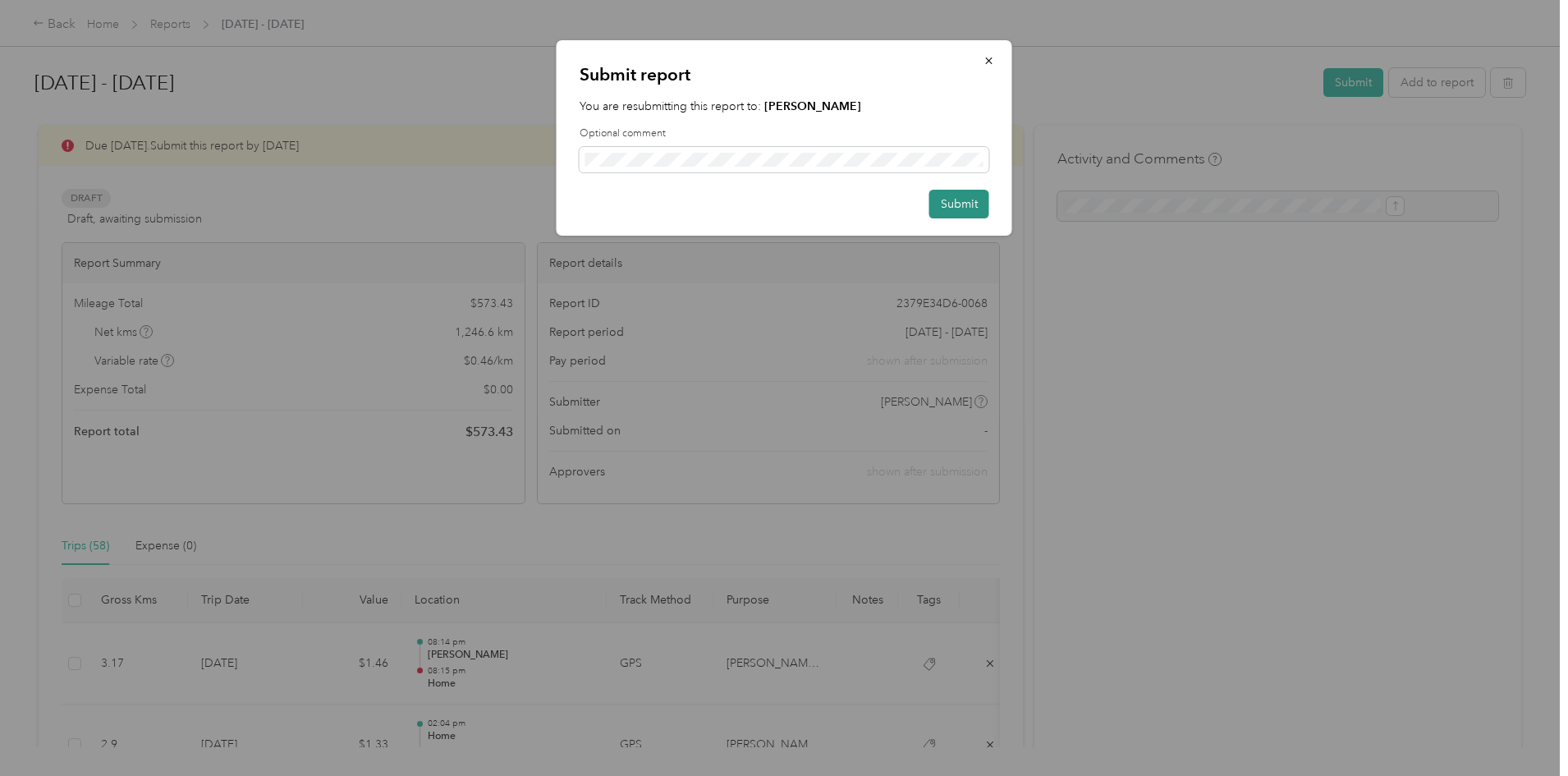
click at [965, 199] on button "Submit" at bounding box center [959, 204] width 60 height 28
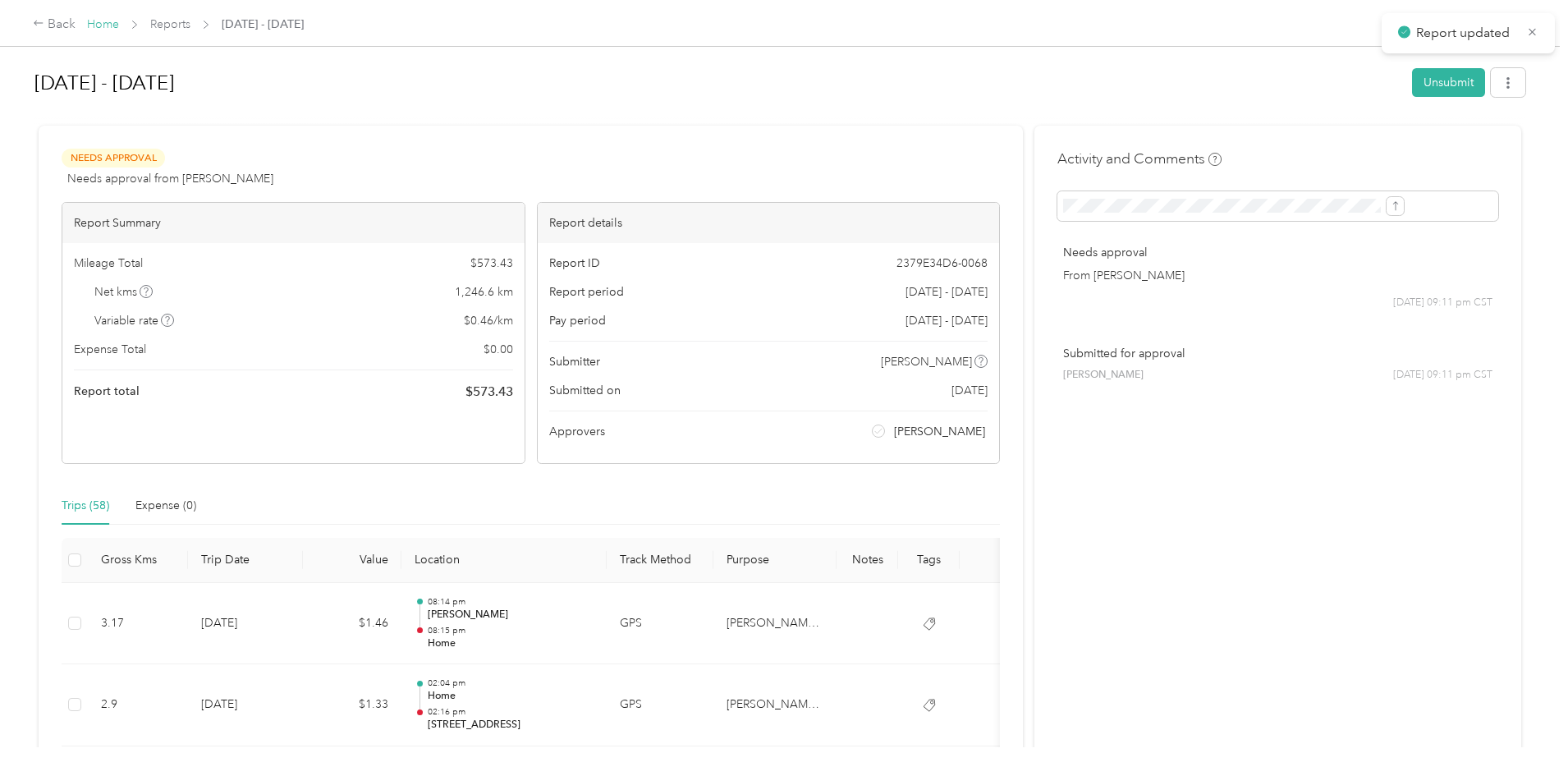
click at [119, 24] on link "Home" at bounding box center [103, 24] width 32 height 14
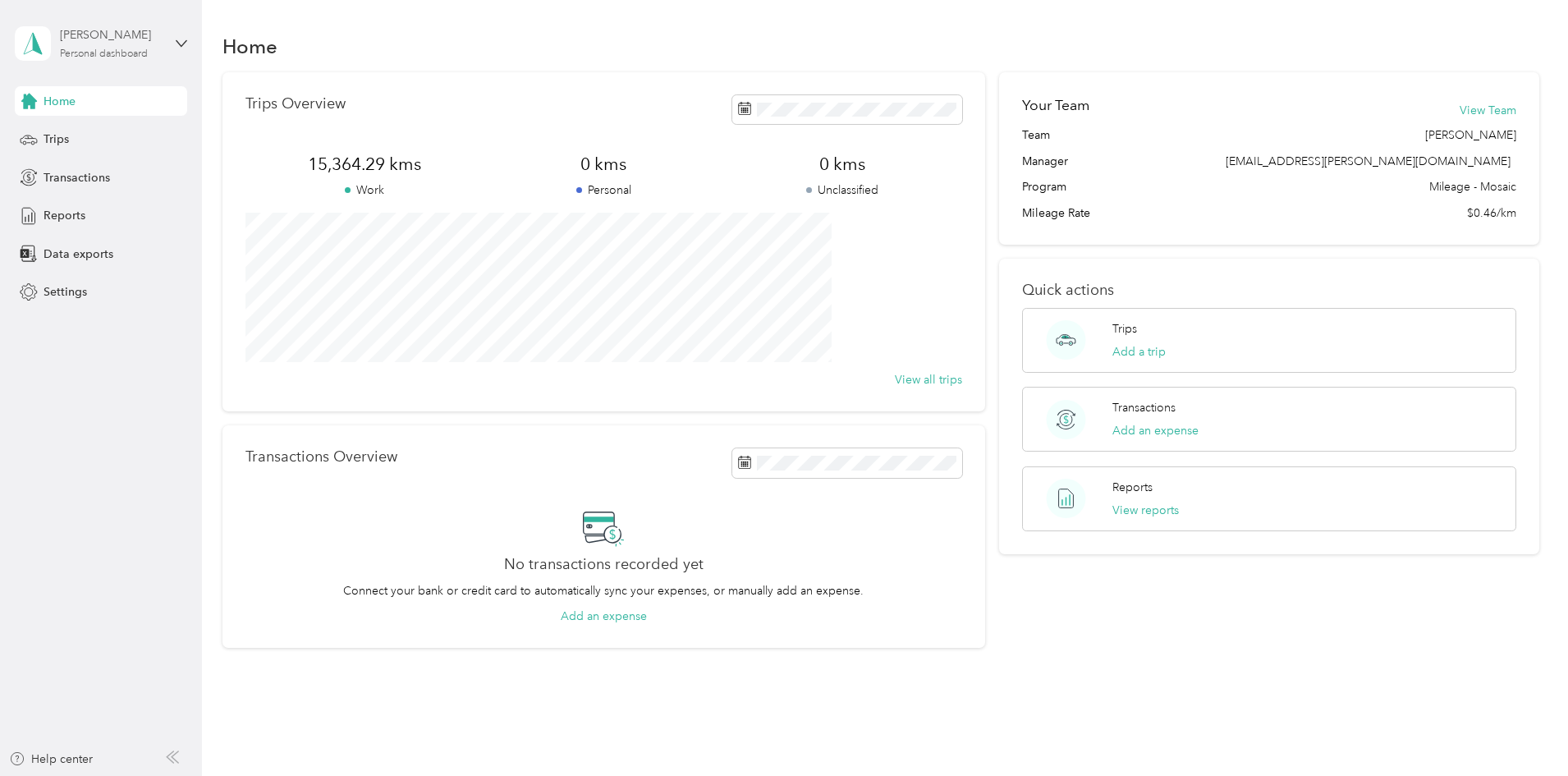
click at [116, 50] on div "Personal dashboard" at bounding box center [104, 54] width 88 height 9
click at [72, 136] on div "Log out" at bounding box center [280, 130] width 508 height 28
